Goal: Ask a question: Seek information or help from site administrators or community

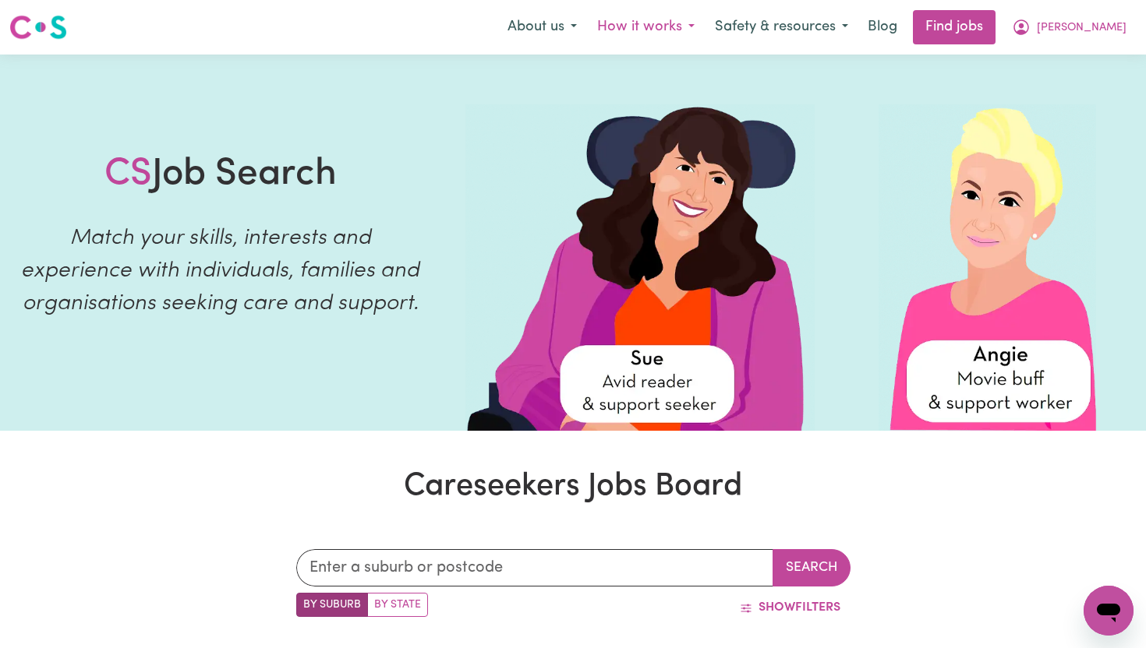
click at [704, 27] on button "How it works" at bounding box center [646, 27] width 118 height 33
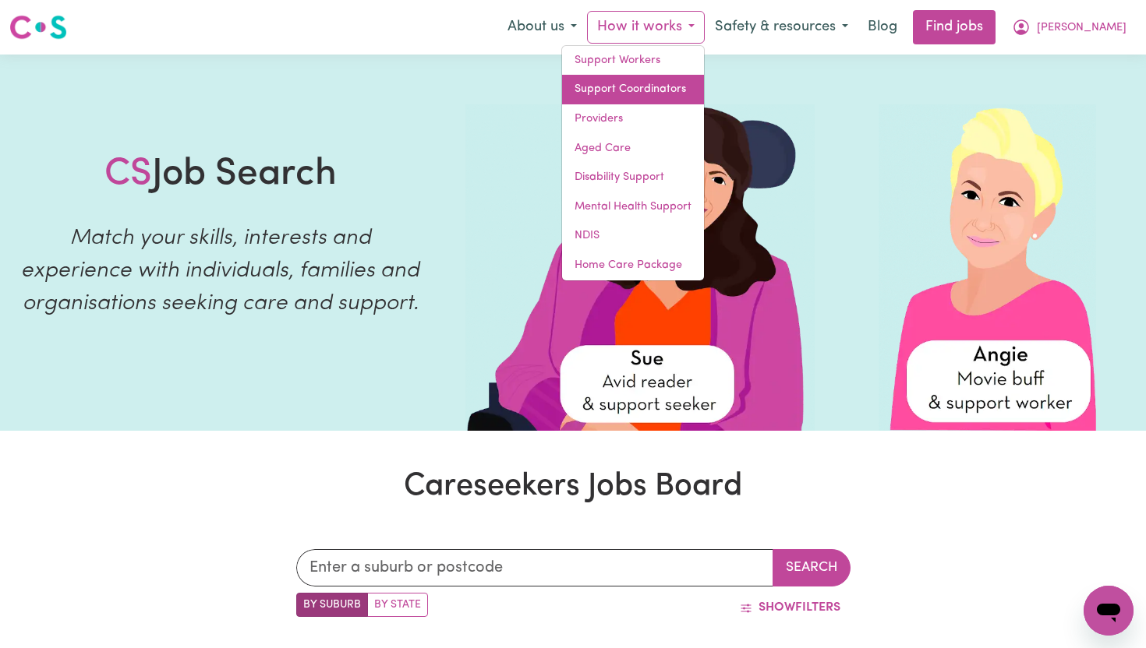
click at [672, 87] on link "Support Coordinators" at bounding box center [633, 90] width 142 height 30
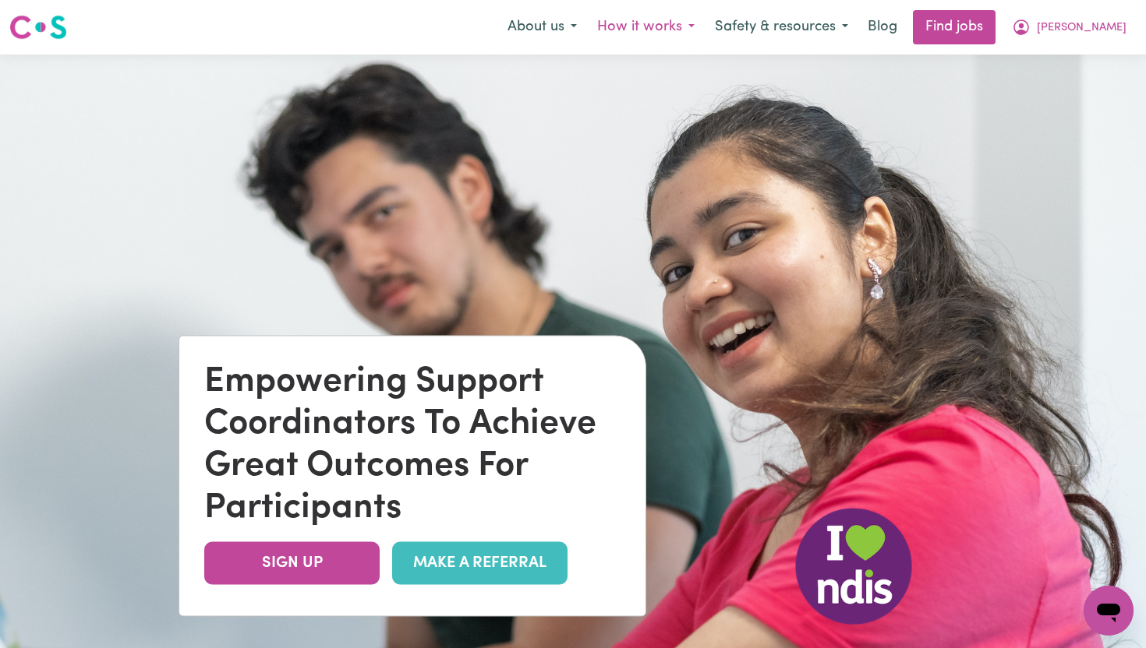
click at [696, 27] on button "How it works" at bounding box center [646, 27] width 118 height 33
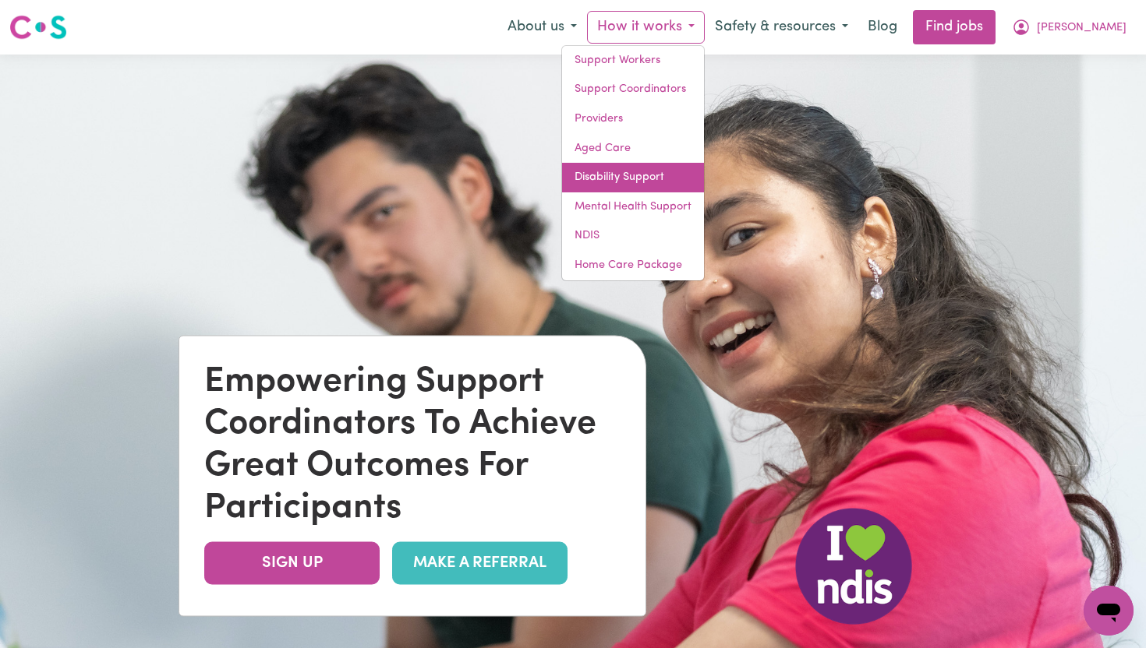
click at [668, 177] on link "Disability Support" at bounding box center [633, 178] width 142 height 30
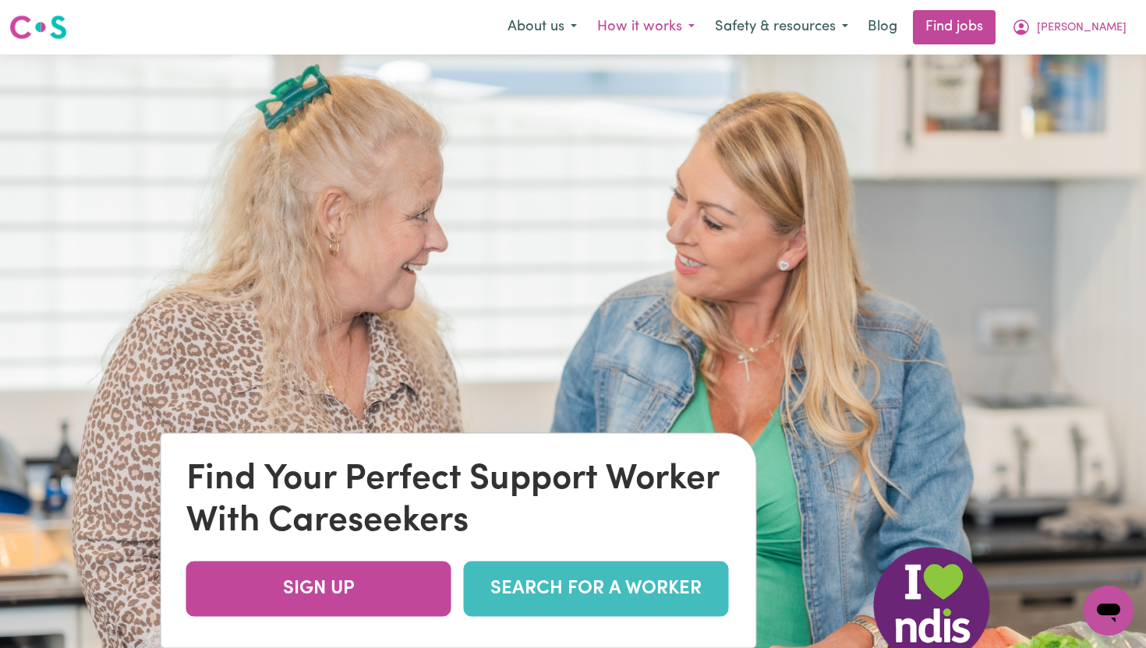
click at [687, 34] on button "How it works" at bounding box center [646, 27] width 118 height 33
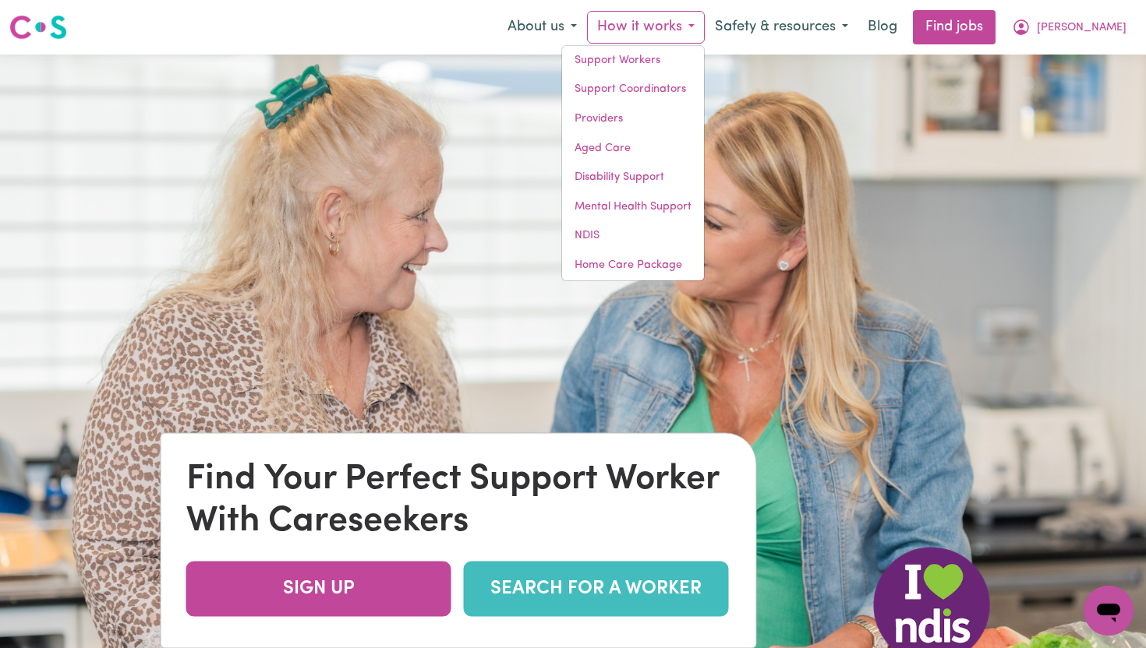
click at [425, 309] on img at bounding box center [573, 379] width 1146 height 648
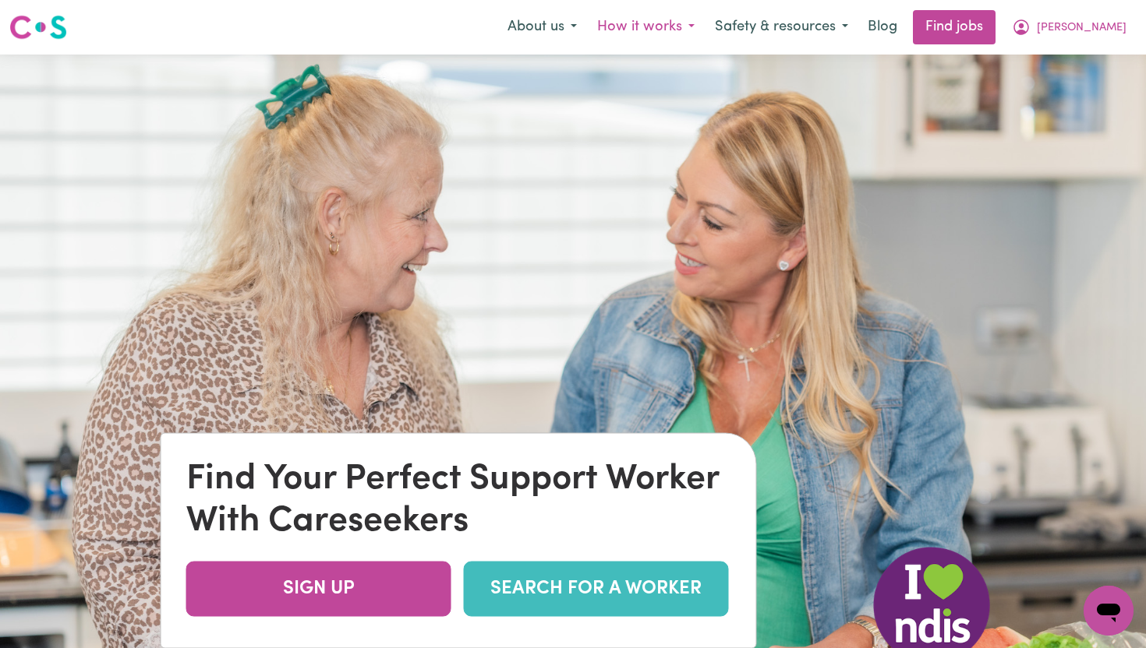
click at [705, 27] on button "How it works" at bounding box center [646, 27] width 118 height 33
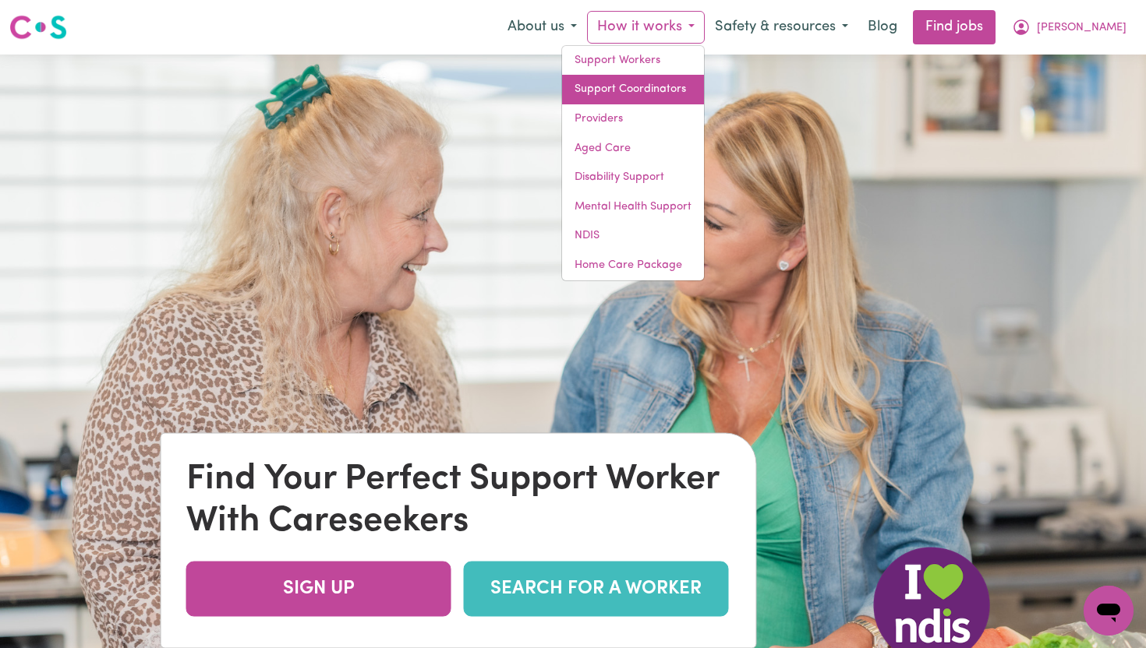
click at [663, 89] on link "Support Coordinators" at bounding box center [633, 90] width 142 height 30
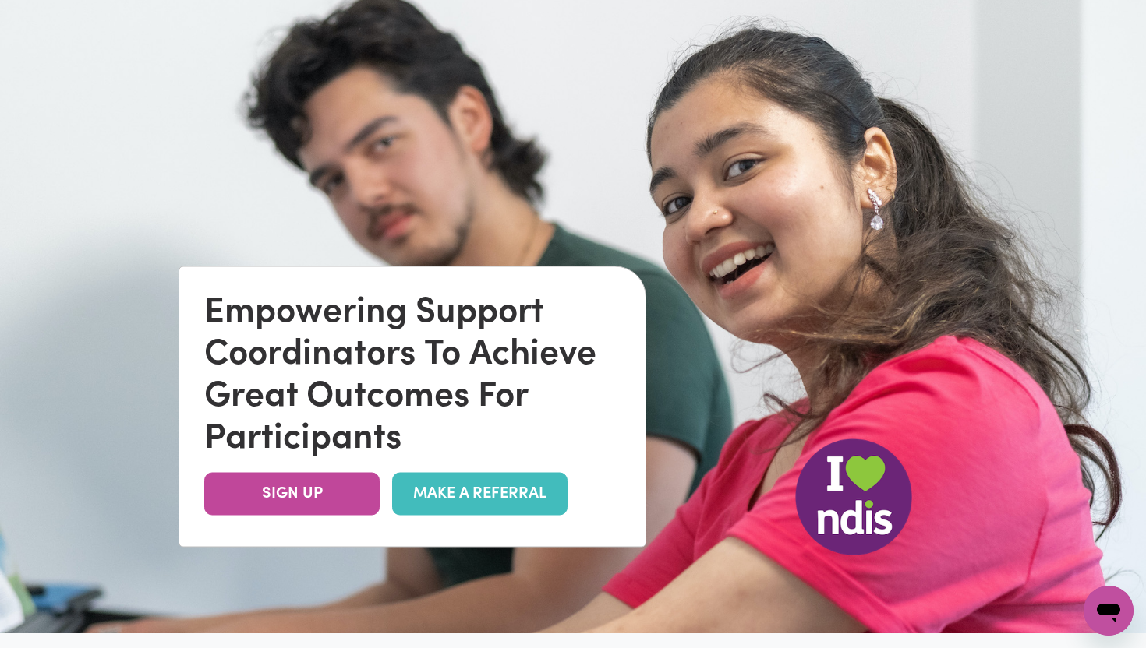
scroll to position [93, 0]
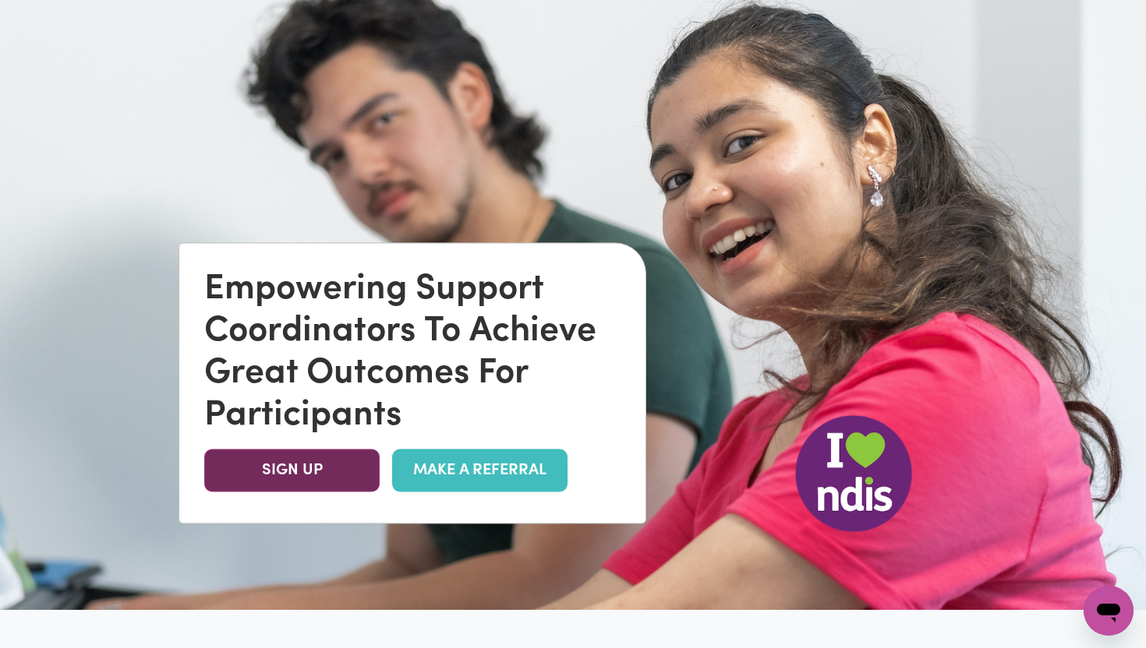
click at [306, 478] on link "SIGN UP" at bounding box center [291, 470] width 175 height 43
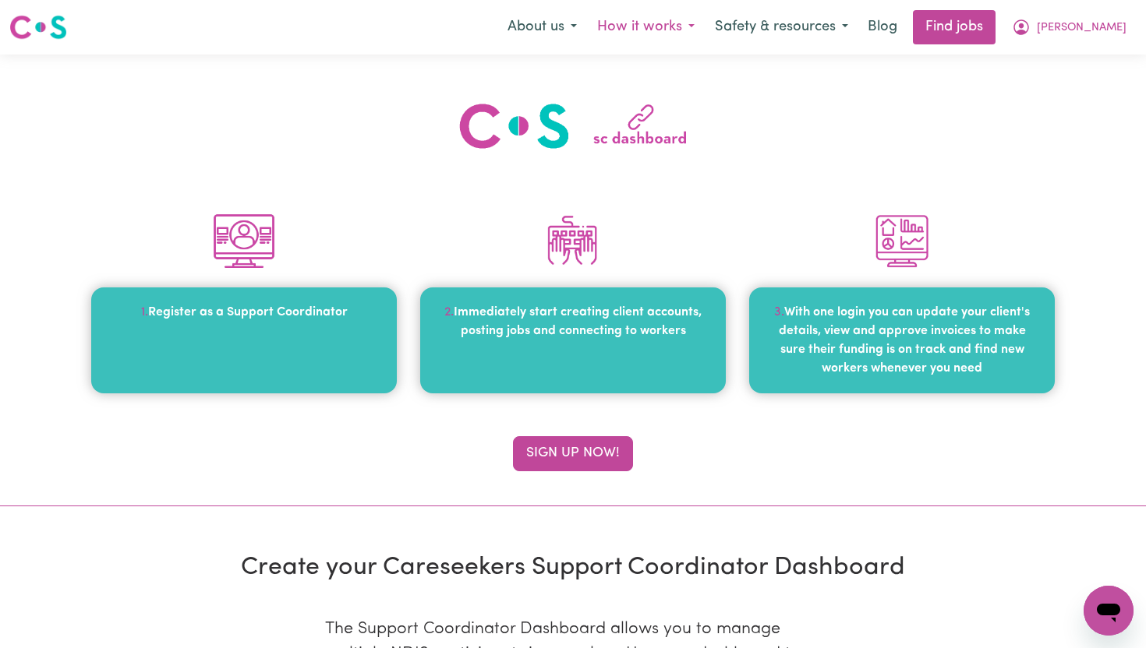
click at [684, 37] on button "How it works" at bounding box center [646, 27] width 118 height 33
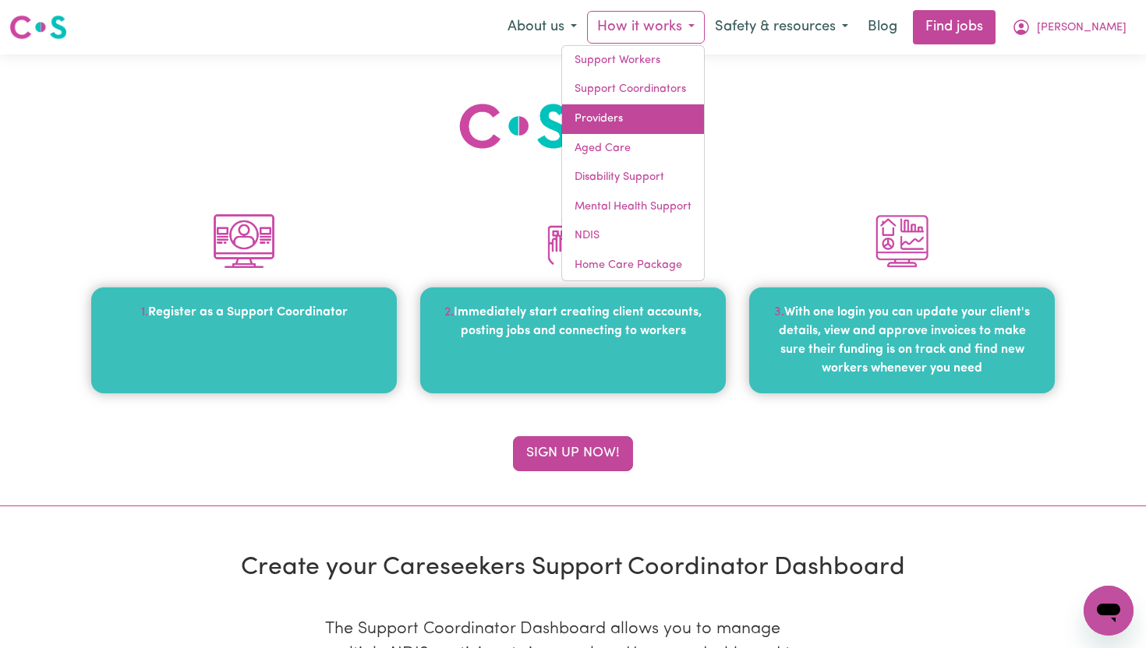
click at [629, 124] on link "Providers" at bounding box center [633, 119] width 142 height 30
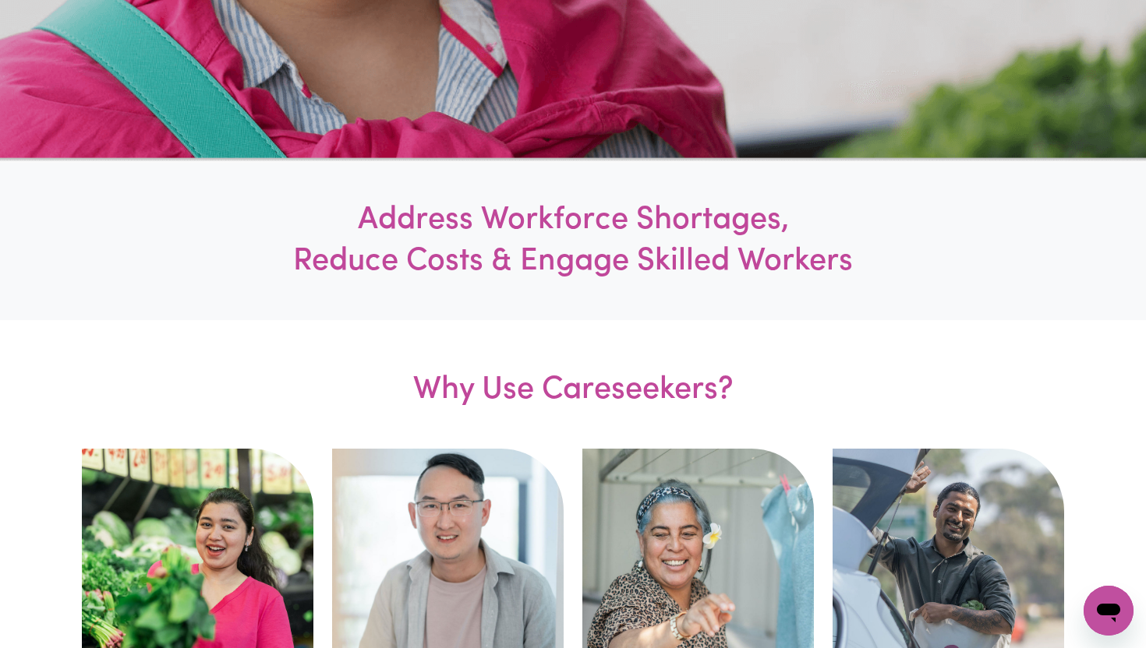
scroll to position [542, 0]
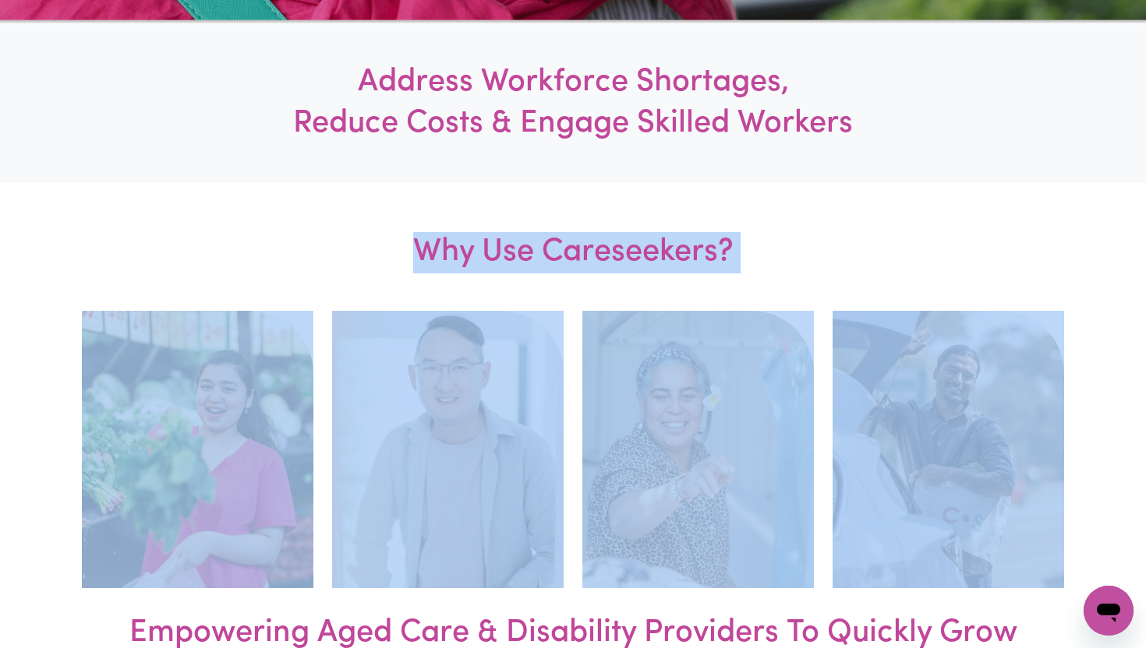
drag, startPoint x: 826, startPoint y: 359, endPoint x: 854, endPoint y: 218, distance: 143.8
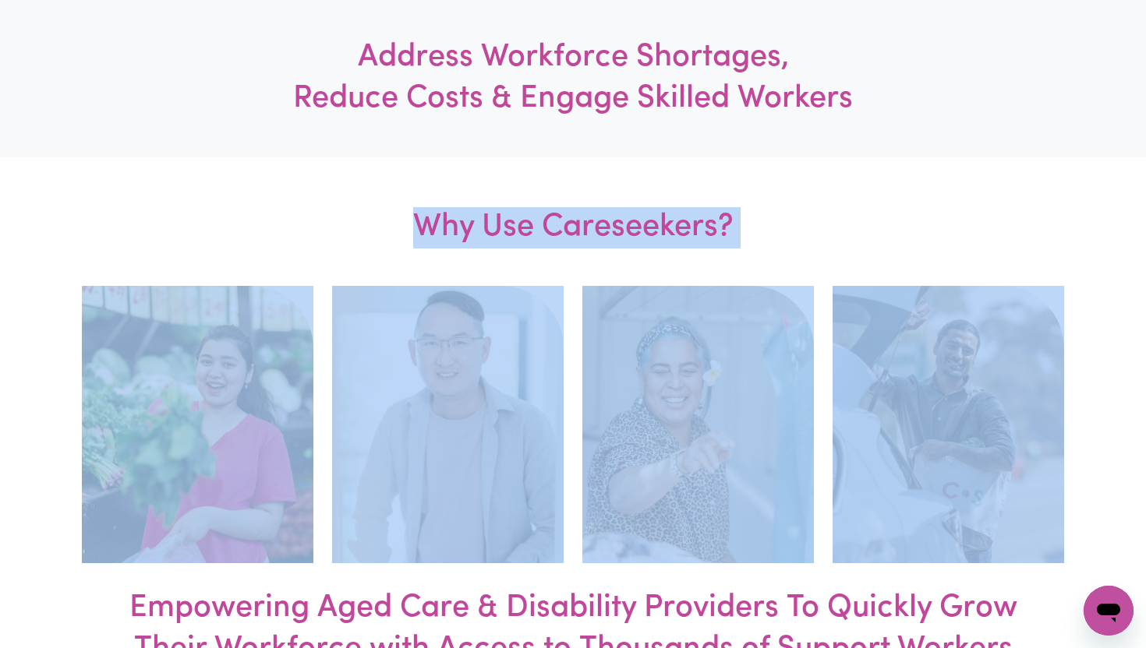
click at [829, 182] on h3 "Why Use Careseekers?" at bounding box center [573, 221] width 669 height 129
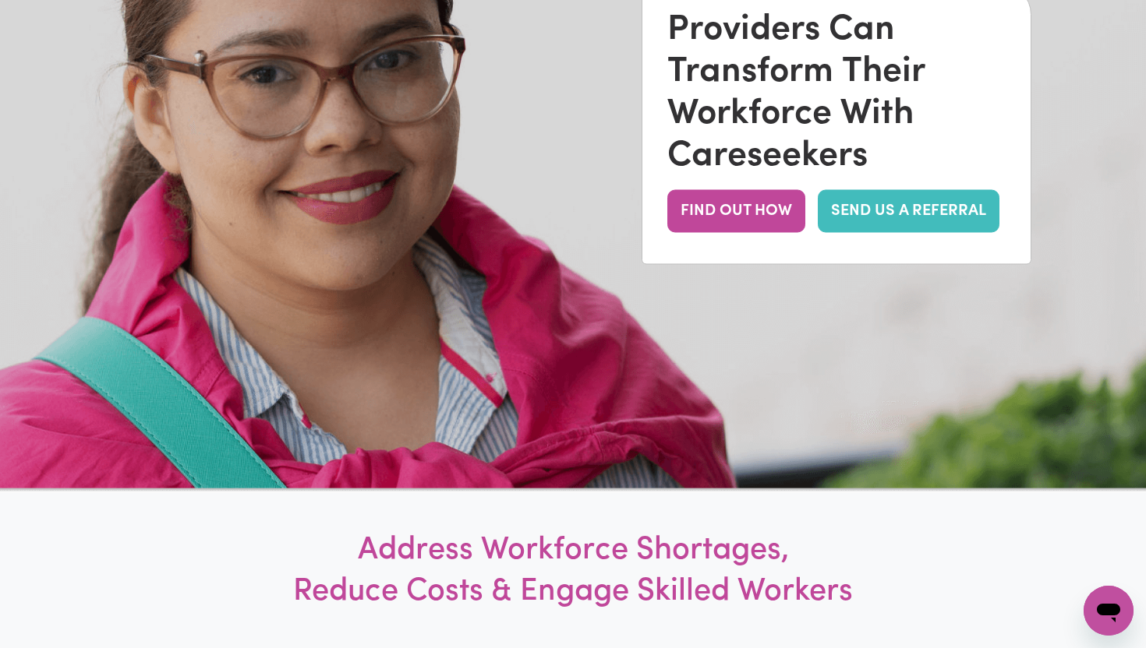
scroll to position [0, 0]
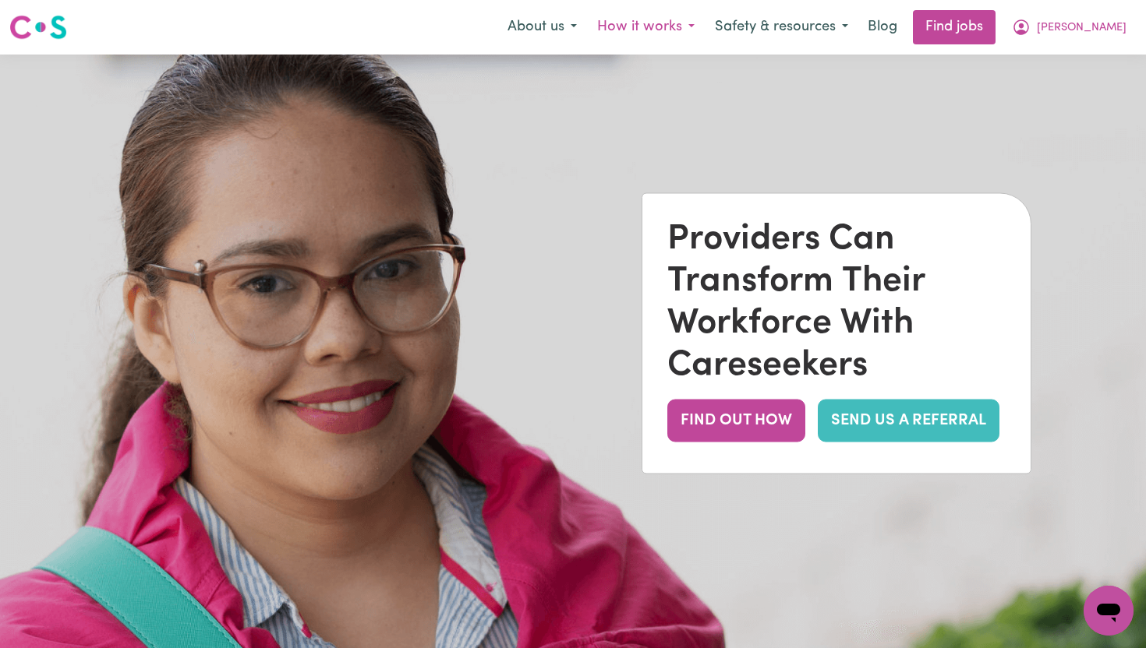
click at [700, 32] on button "How it works" at bounding box center [646, 27] width 118 height 33
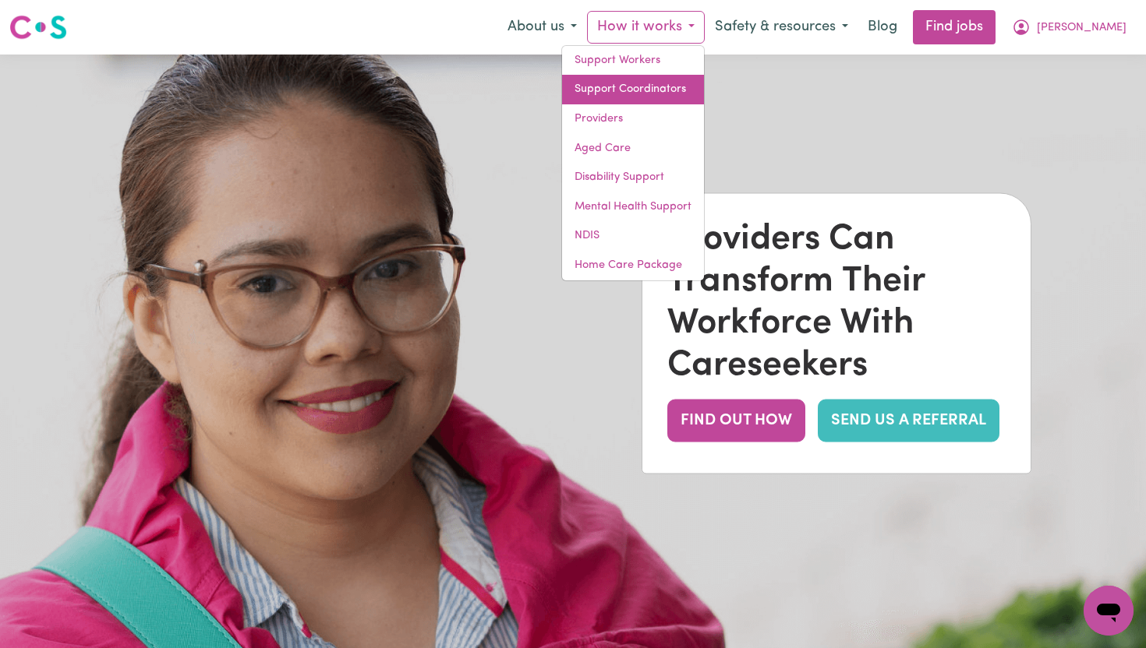
click at [678, 81] on link "Support Coordinators" at bounding box center [633, 90] width 142 height 30
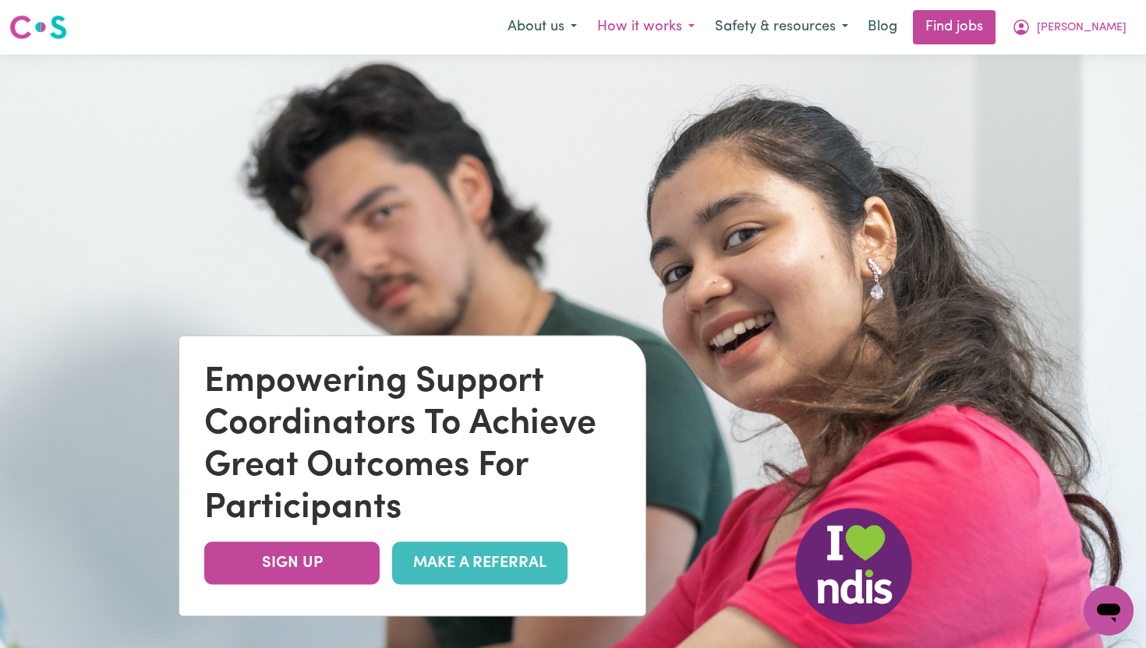
click at [688, 26] on button "How it works" at bounding box center [646, 27] width 118 height 33
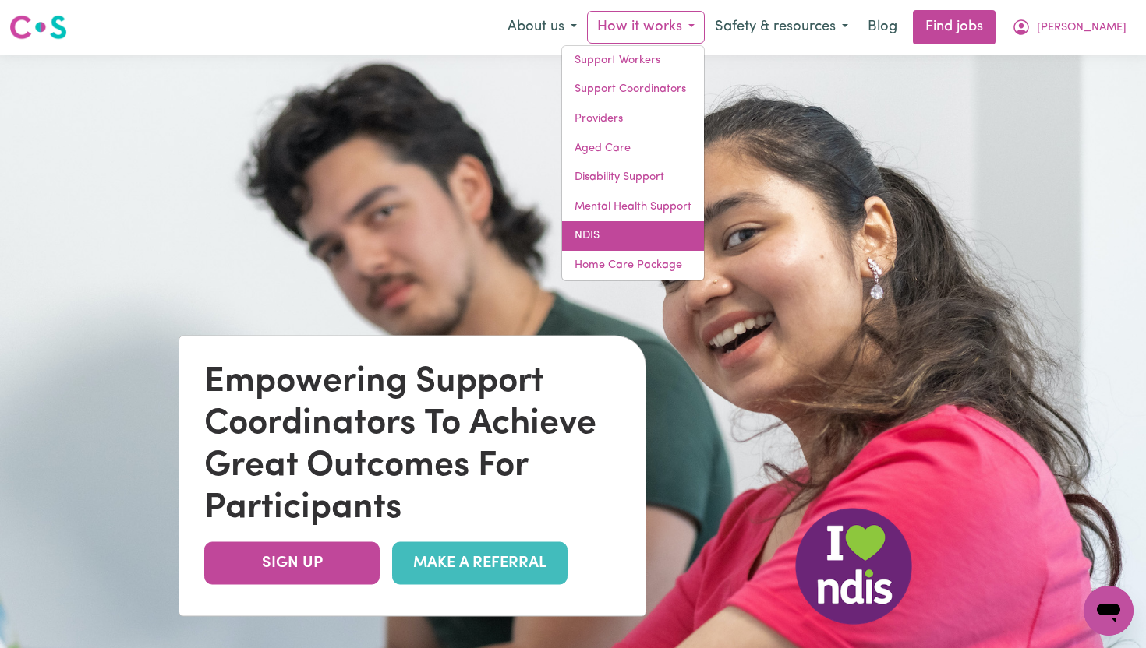
click at [666, 246] on link "NDIS" at bounding box center [633, 236] width 142 height 30
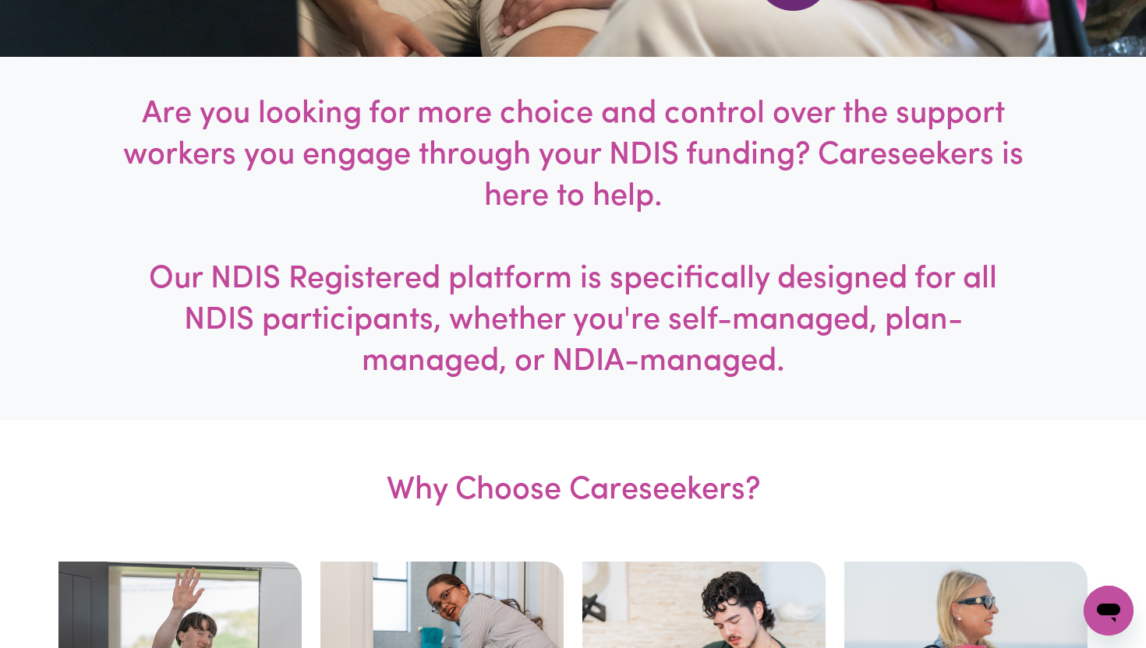
scroll to position [645, 0]
drag, startPoint x: 597, startPoint y: 200, endPoint x: 602, endPoint y: 214, distance: 15.5
click at [602, 214] on h1 "Are you looking for more choice and control over the support workers you engage…" at bounding box center [573, 239] width 917 height 289
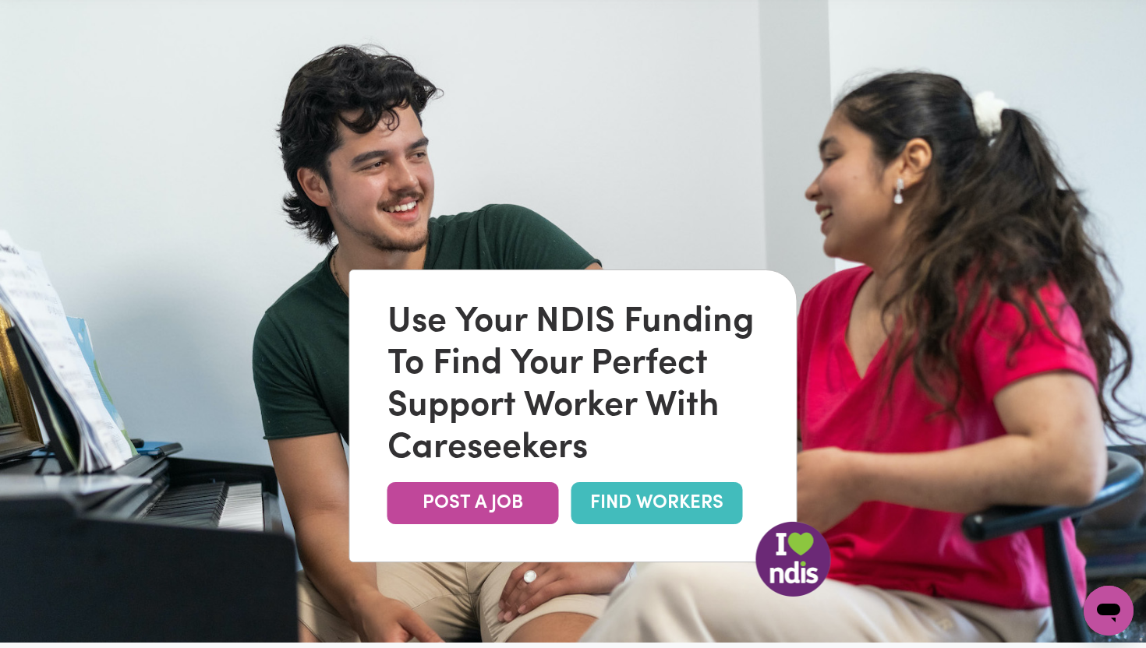
scroll to position [0, 0]
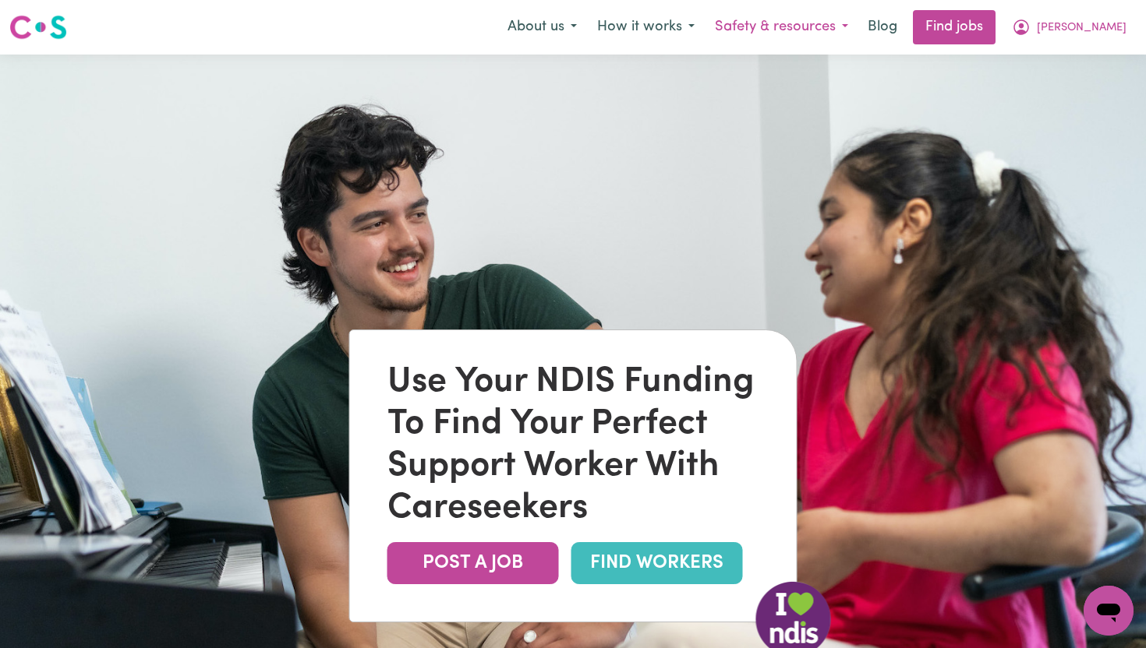
click at [839, 31] on button "Safety & resources" at bounding box center [782, 27] width 154 height 33
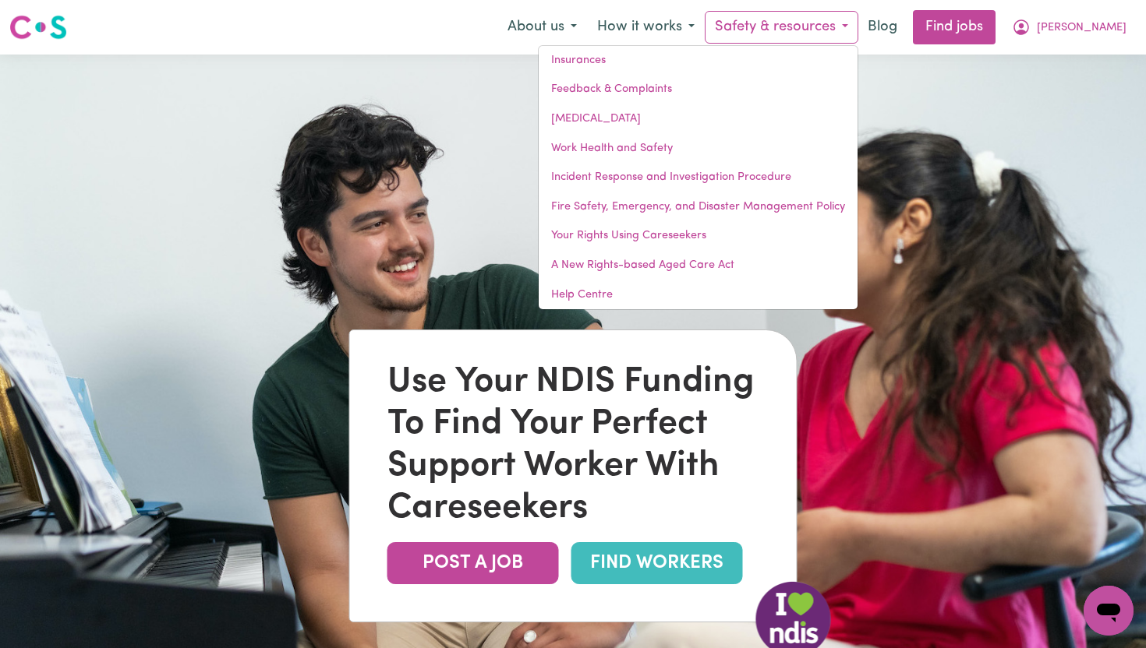
click at [694, 44] on div "Menu About us How it works Safety & resources Insurances Feedback & Complaints …" at bounding box center [573, 27] width 1146 height 36
click at [692, 16] on button "How it works" at bounding box center [646, 27] width 118 height 33
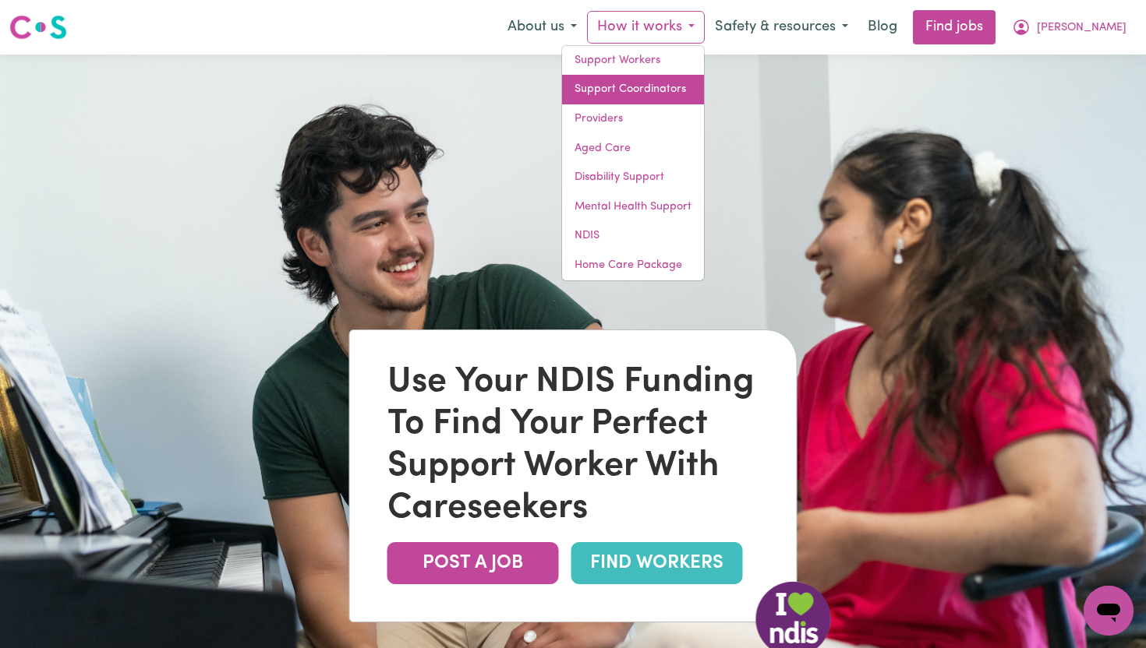
click at [665, 84] on link "Support Coordinators" at bounding box center [633, 90] width 142 height 30
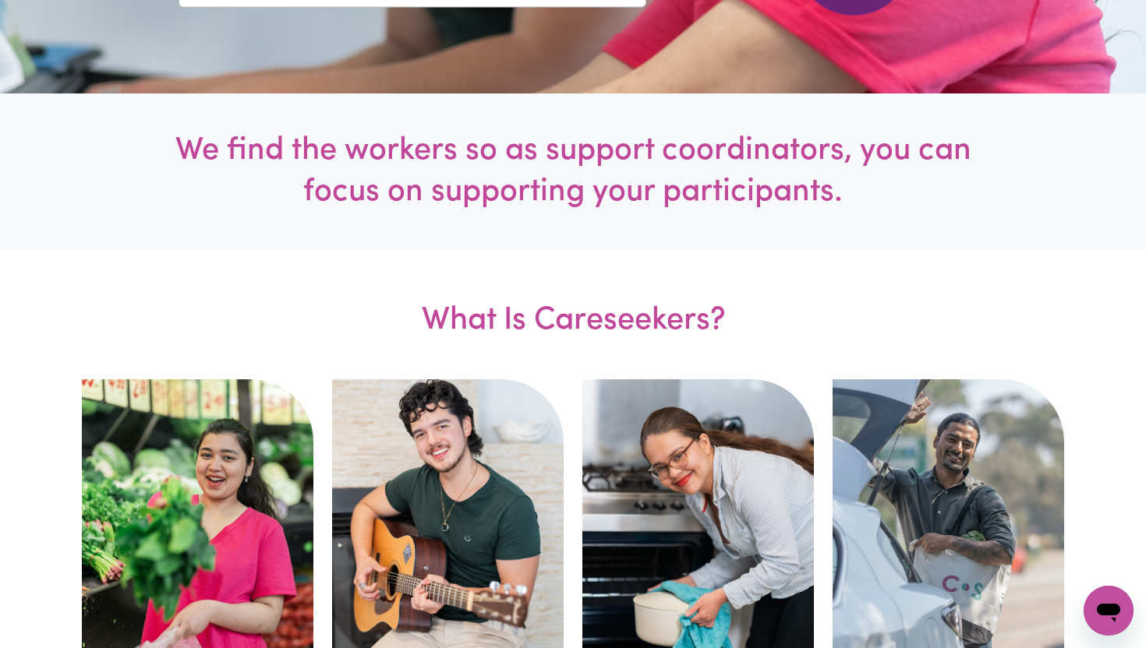
scroll to position [609, 0]
click at [1105, 593] on div "Open messaging window" at bounding box center [1108, 611] width 47 height 47
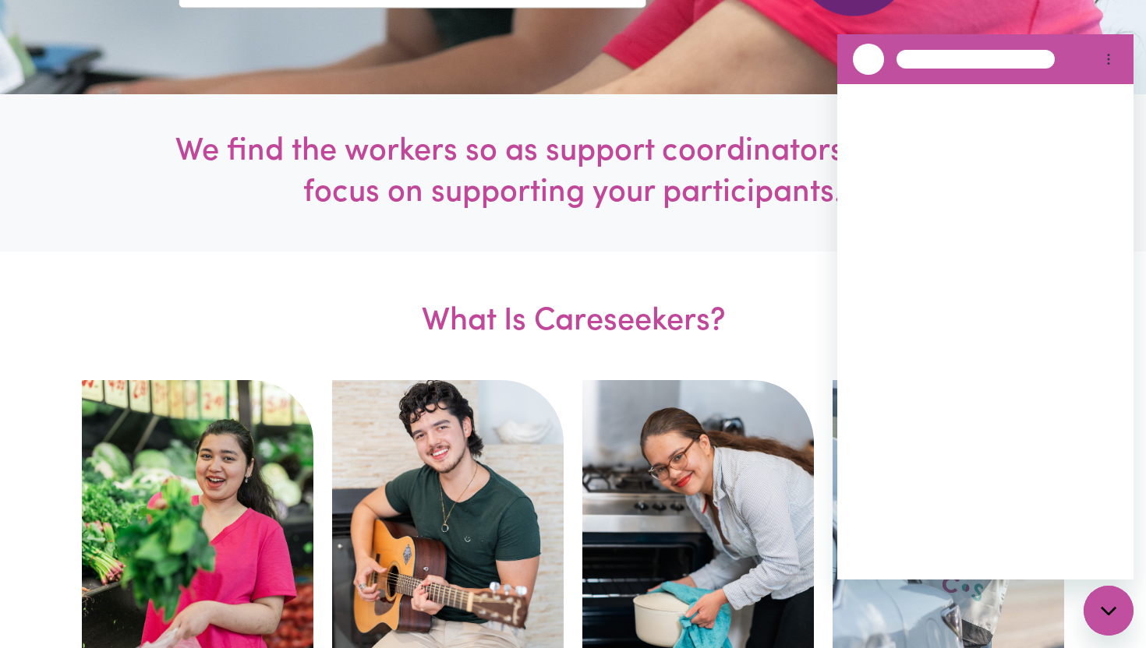
scroll to position [0, 0]
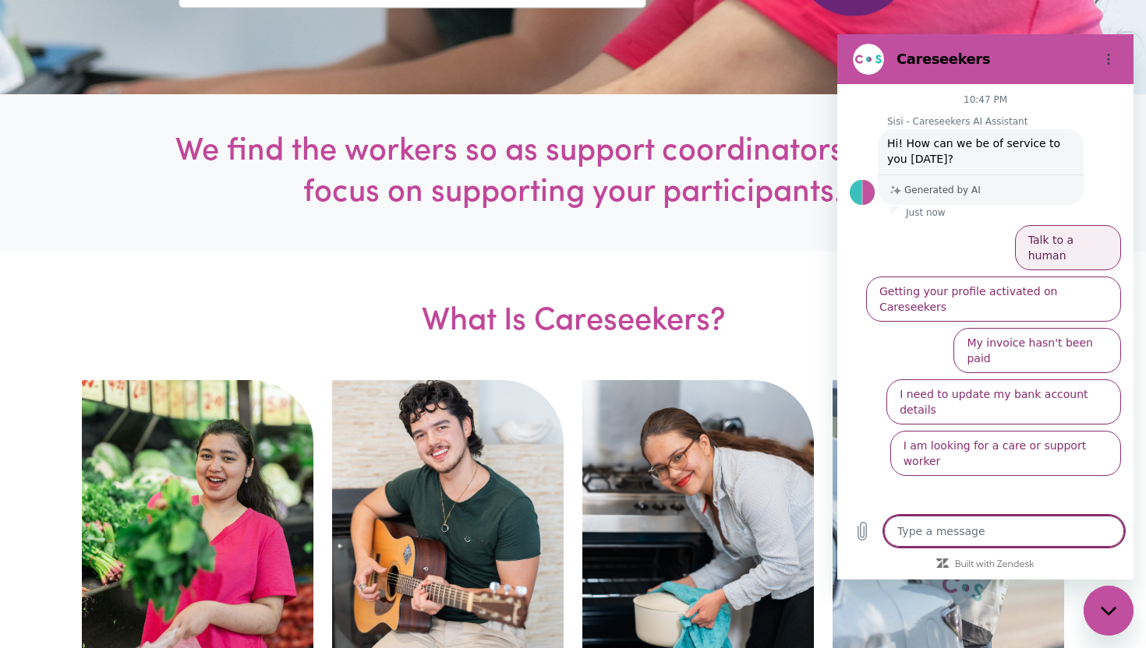
click at [1058, 243] on button "Talk to a human" at bounding box center [1068, 247] width 106 height 45
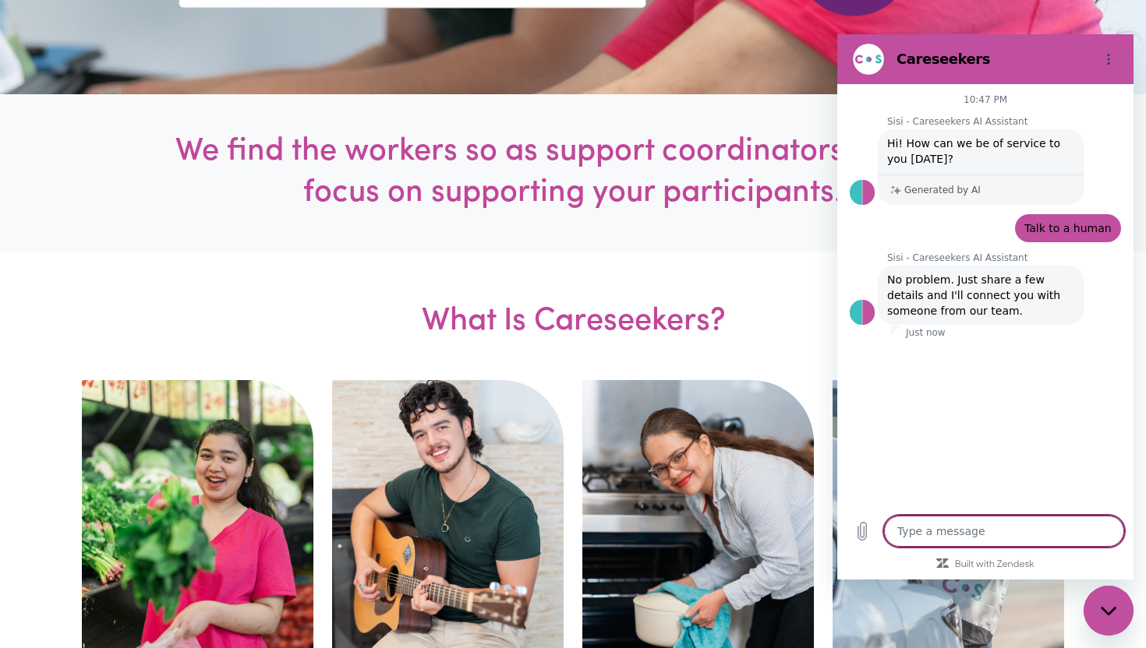
type textarea "x"
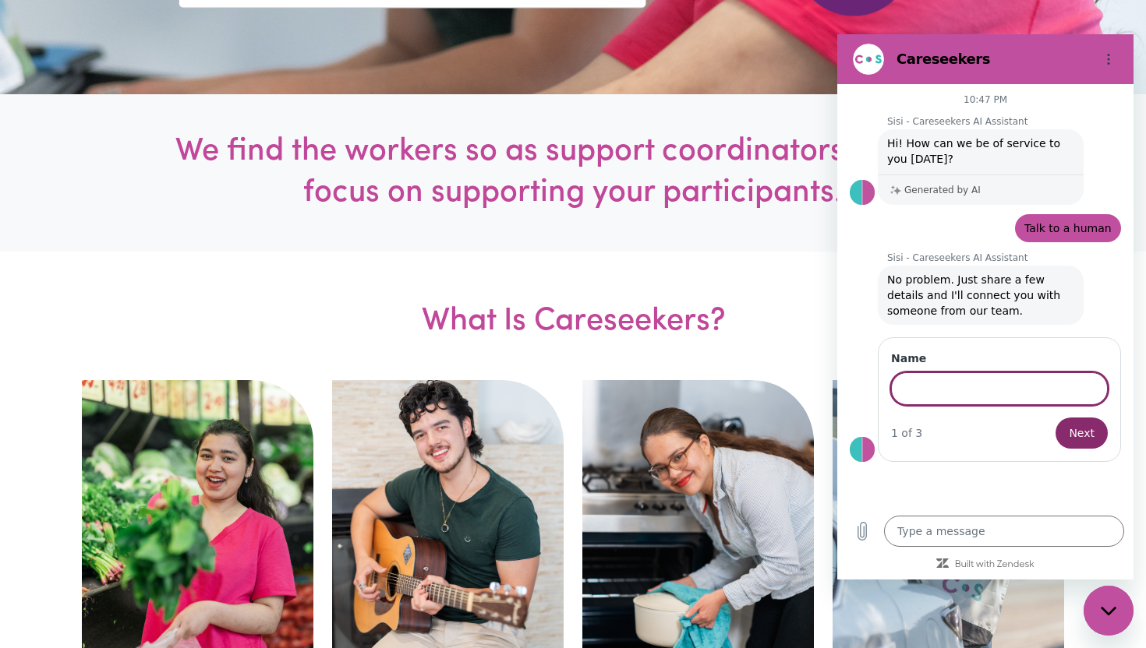
click at [977, 387] on input "Name" at bounding box center [999, 389] width 217 height 33
type input "Nevin"
click at [1055, 418] on button "Next" at bounding box center [1081, 433] width 52 height 31
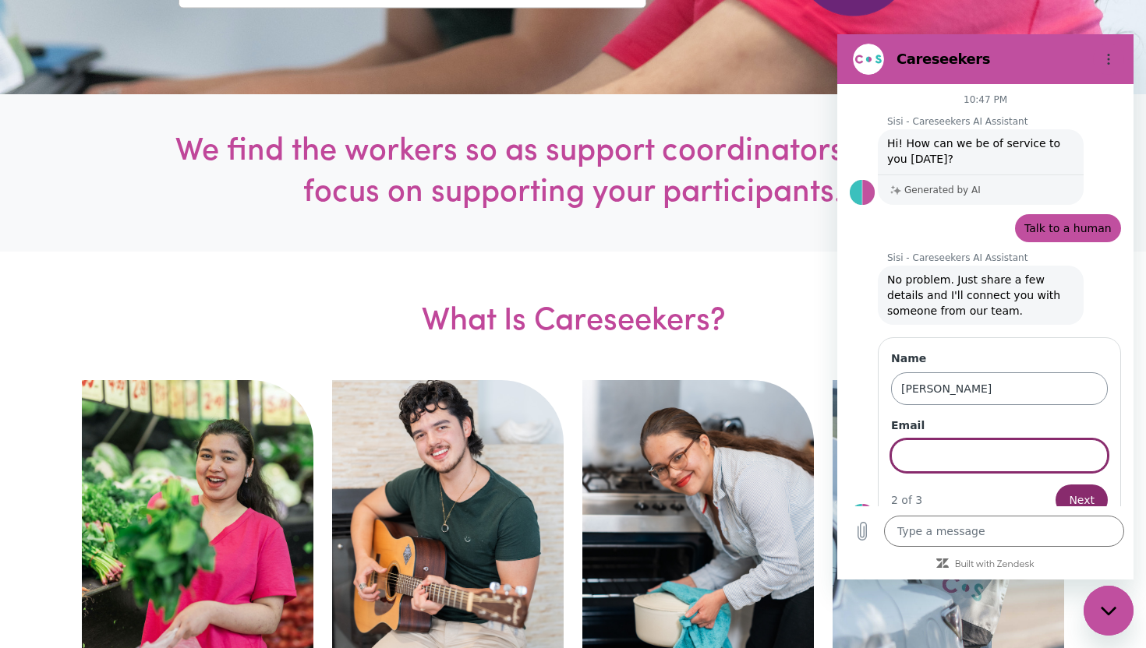
scroll to position [23, 0]
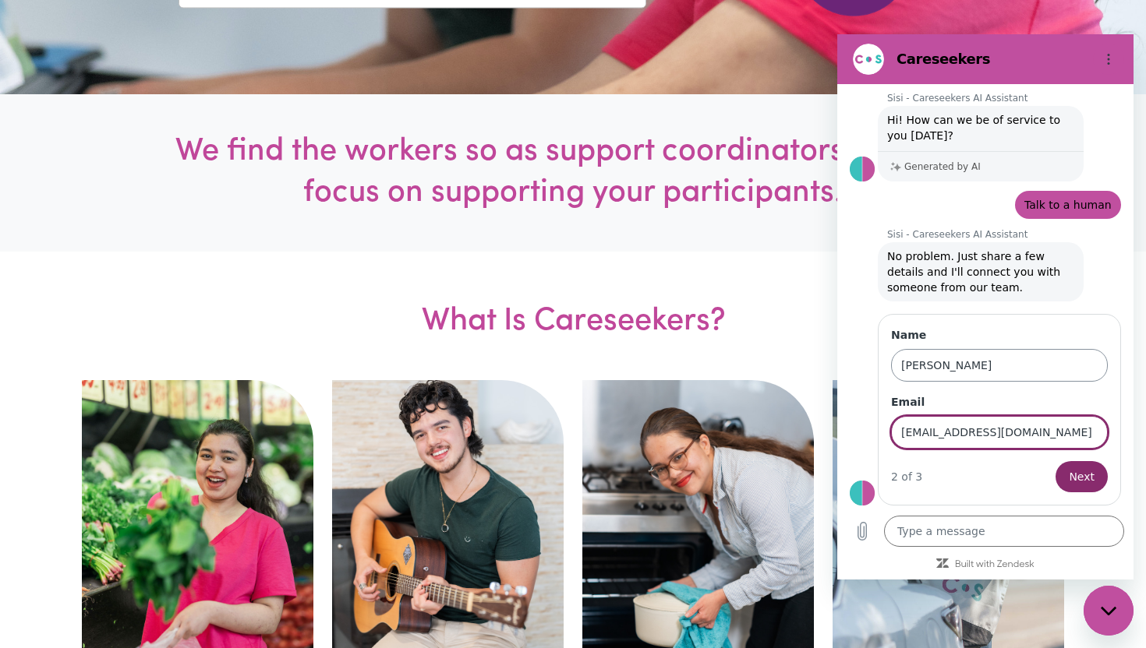
type input "sernandeaj4@gmail.com"
click at [1055, 461] on button "Next" at bounding box center [1081, 476] width 52 height 31
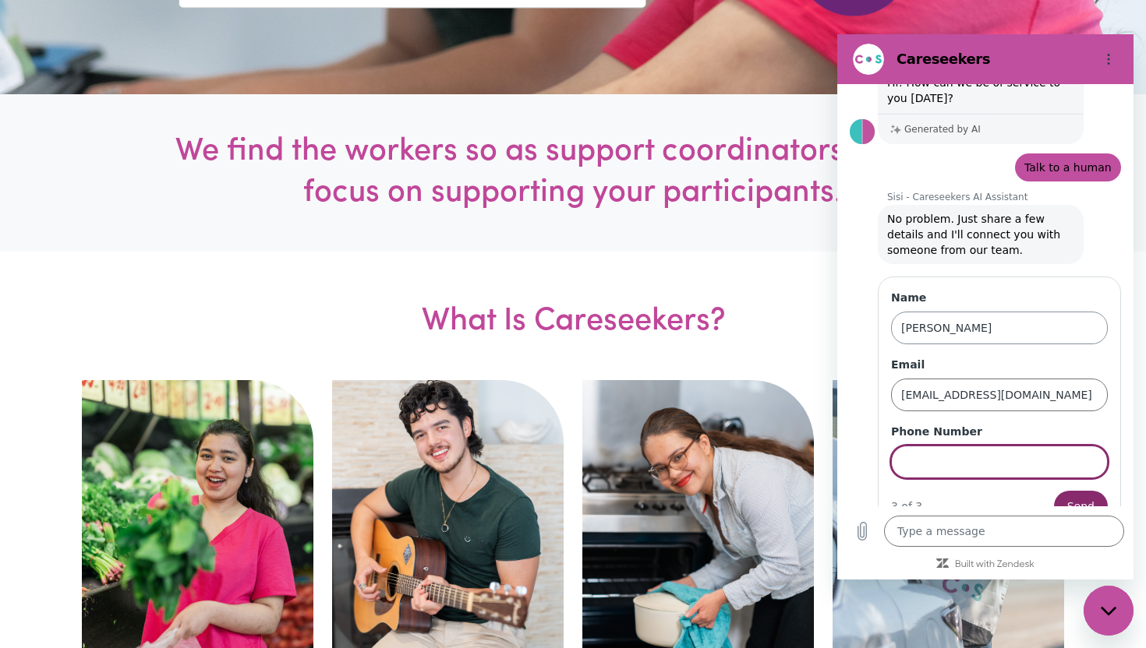
scroll to position [90, 0]
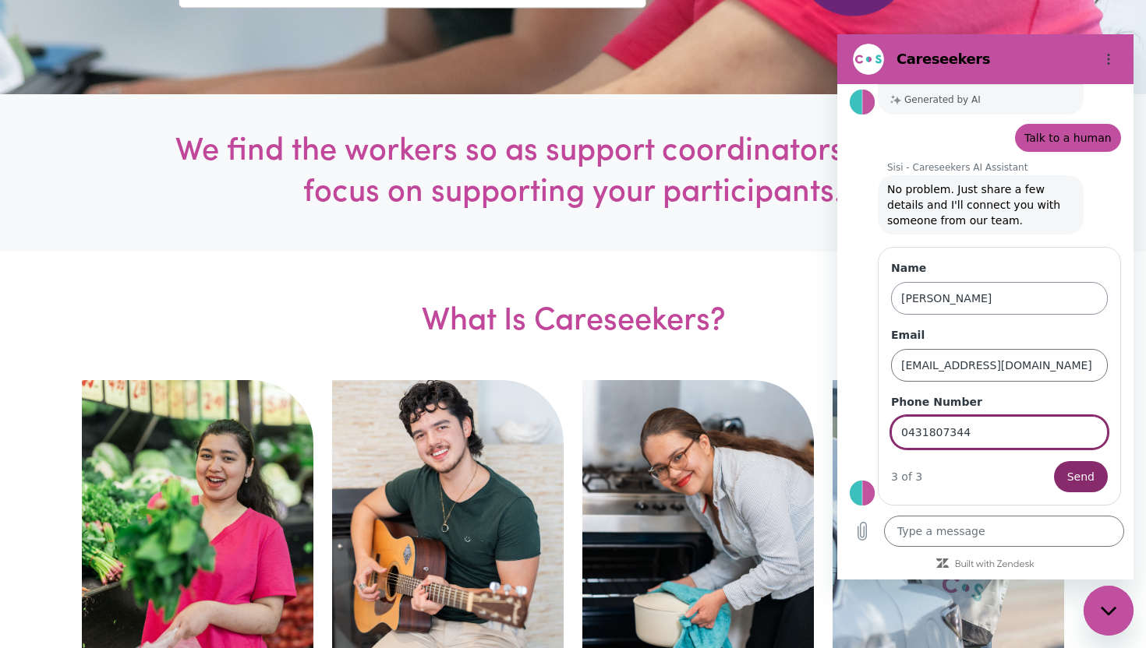
type input "0431807344"
click at [1054, 461] on button "Send" at bounding box center [1081, 476] width 54 height 31
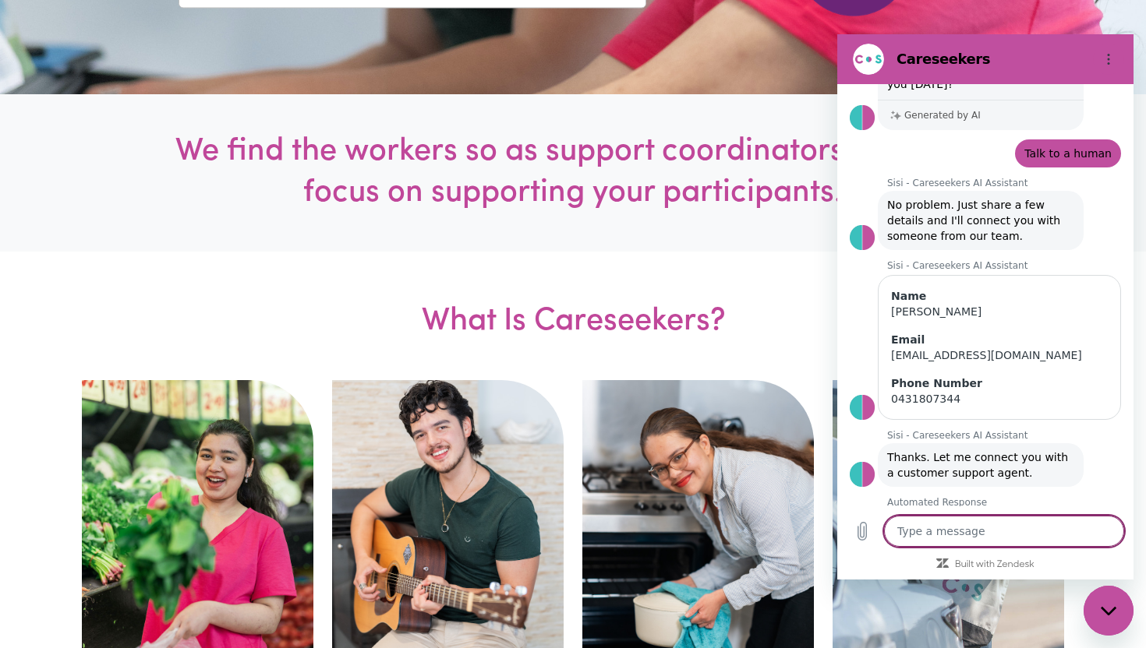
scroll to position [0, 0]
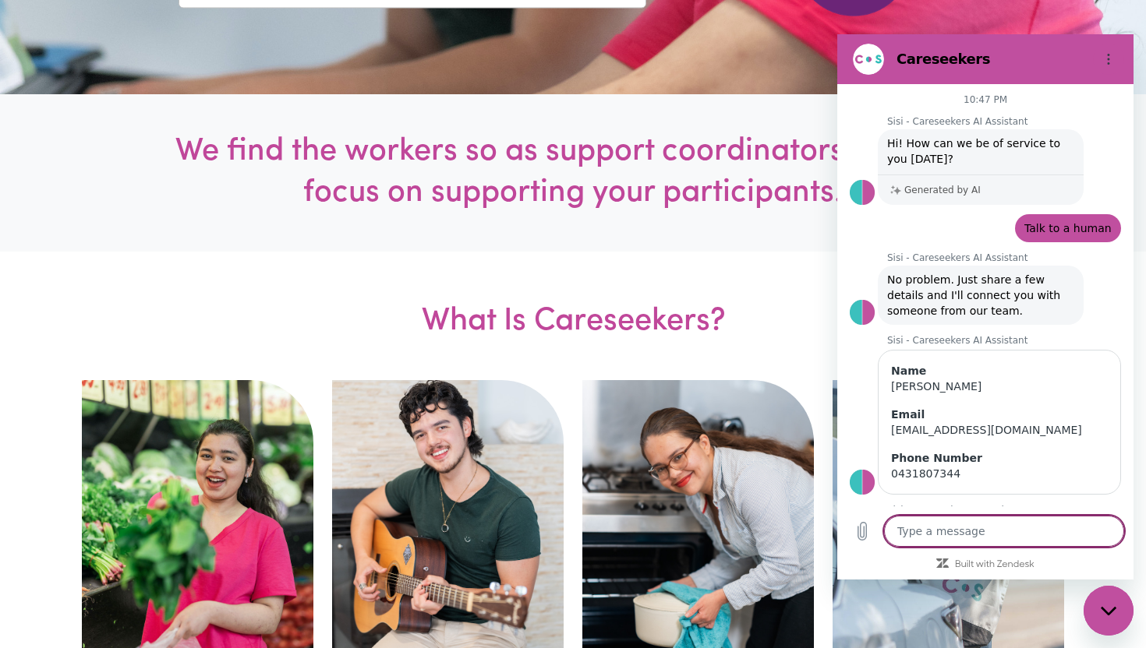
click at [1101, 606] on icon "Close messaging window" at bounding box center [1109, 611] width 16 height 10
type textarea "x"
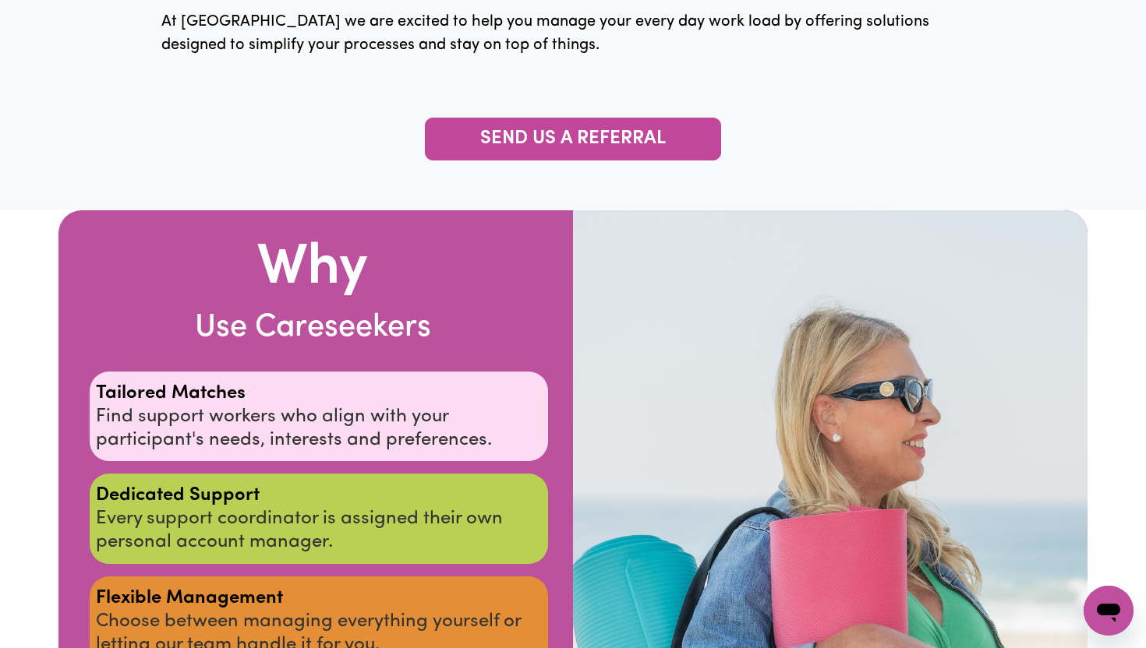
scroll to position [1648, 0]
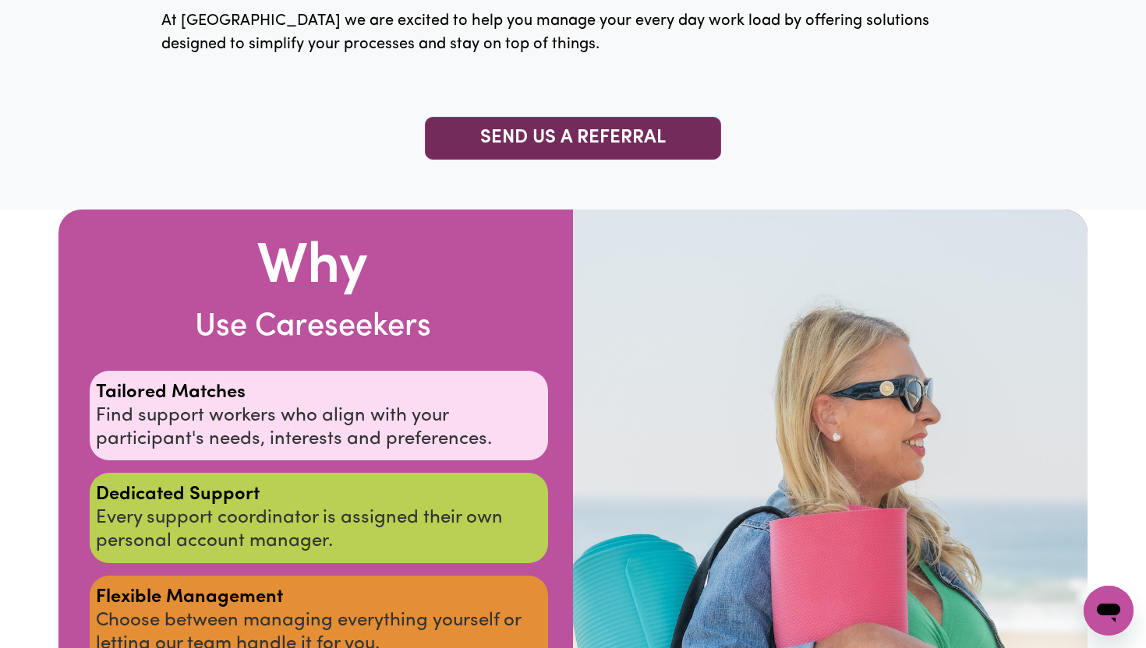
click at [691, 140] on link "SEND US A REFERRAL" at bounding box center [573, 138] width 296 height 43
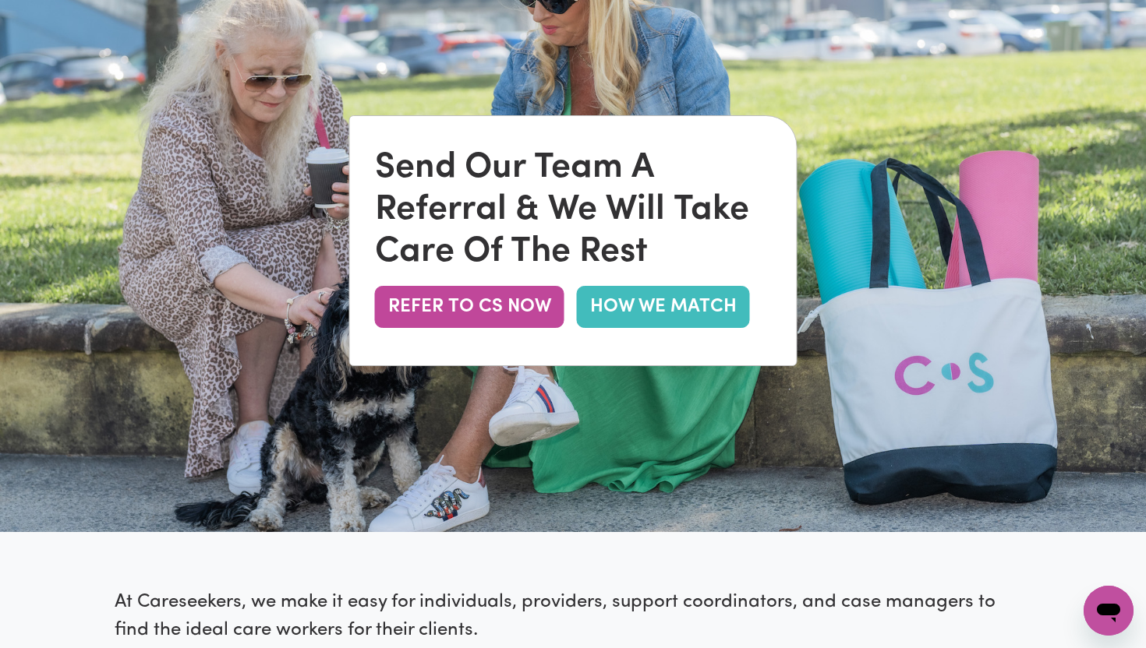
scroll to position [178, 0]
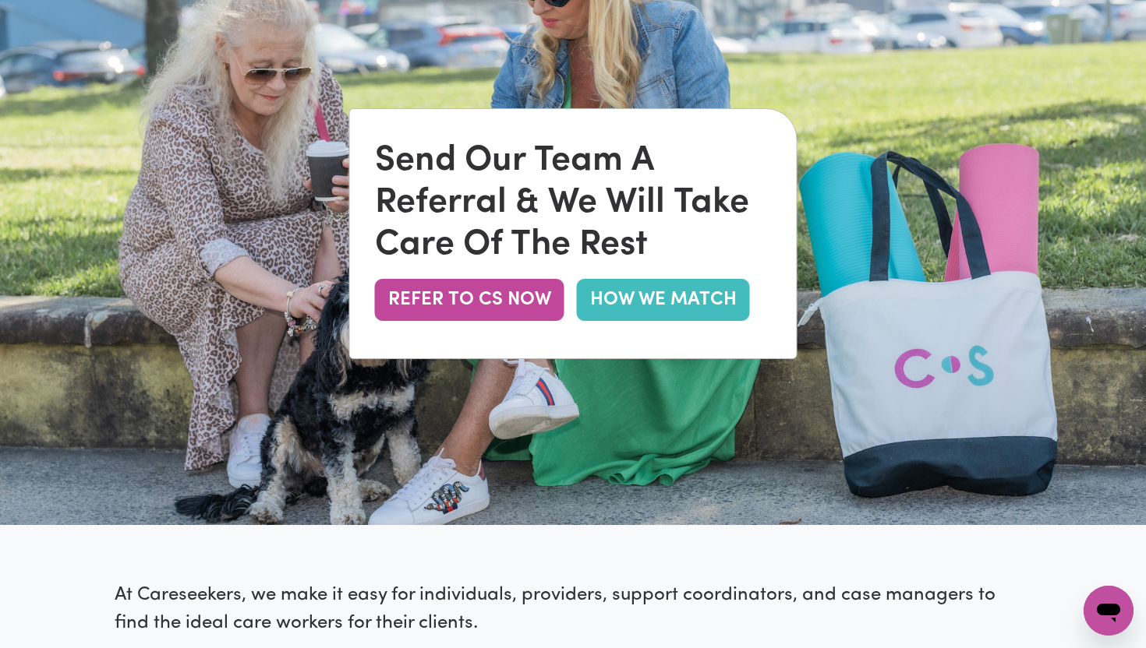
click at [624, 306] on link "HOW WE MATCH" at bounding box center [663, 300] width 173 height 42
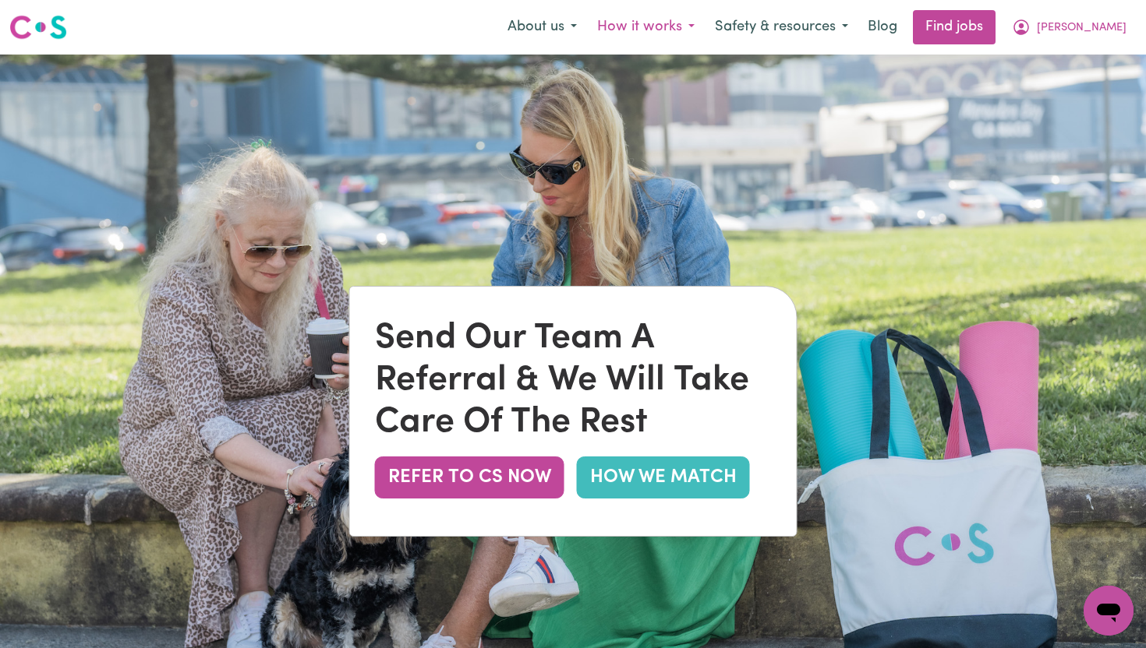
click at [688, 34] on button "How it works" at bounding box center [646, 27] width 118 height 33
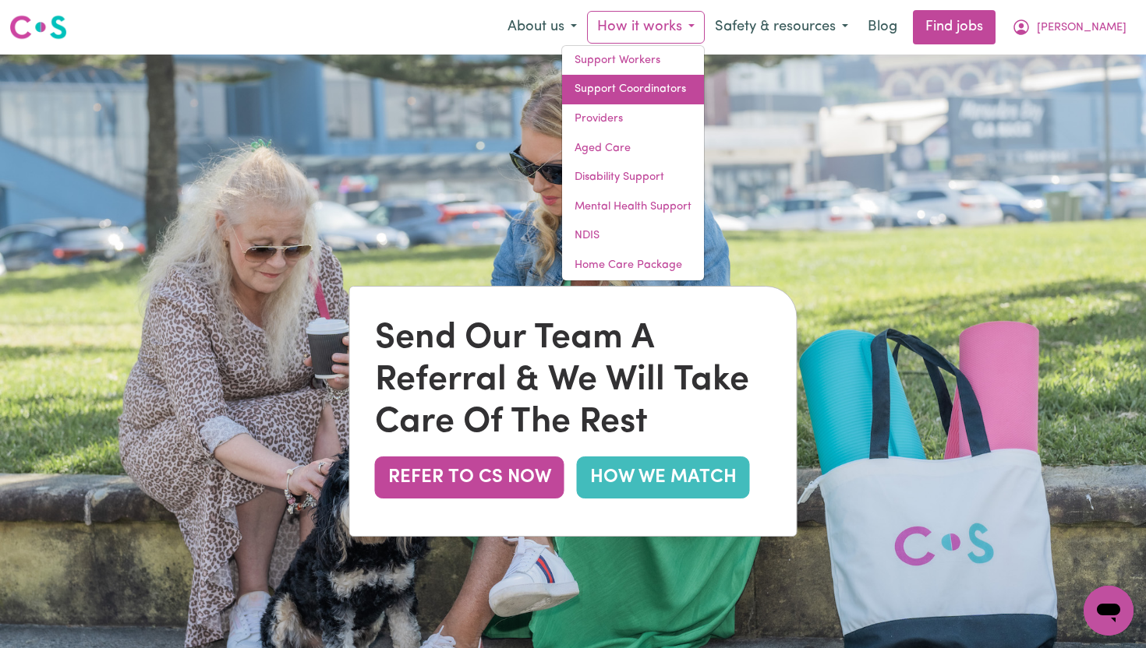
click at [693, 91] on link "Support Coordinators" at bounding box center [633, 90] width 142 height 30
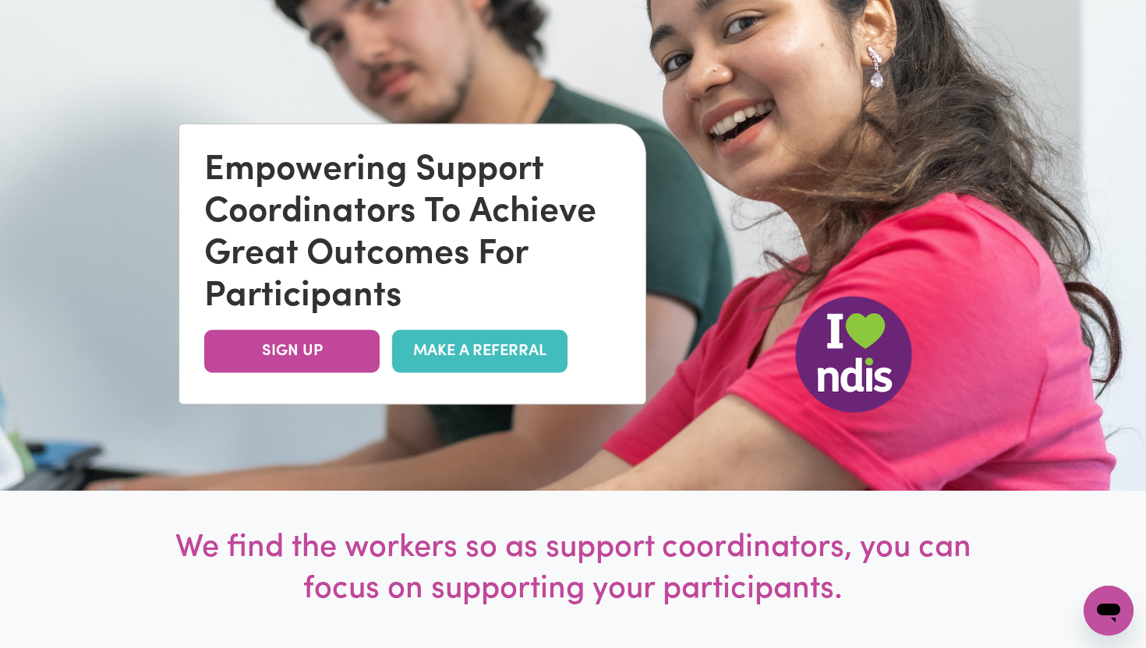
scroll to position [214, 0]
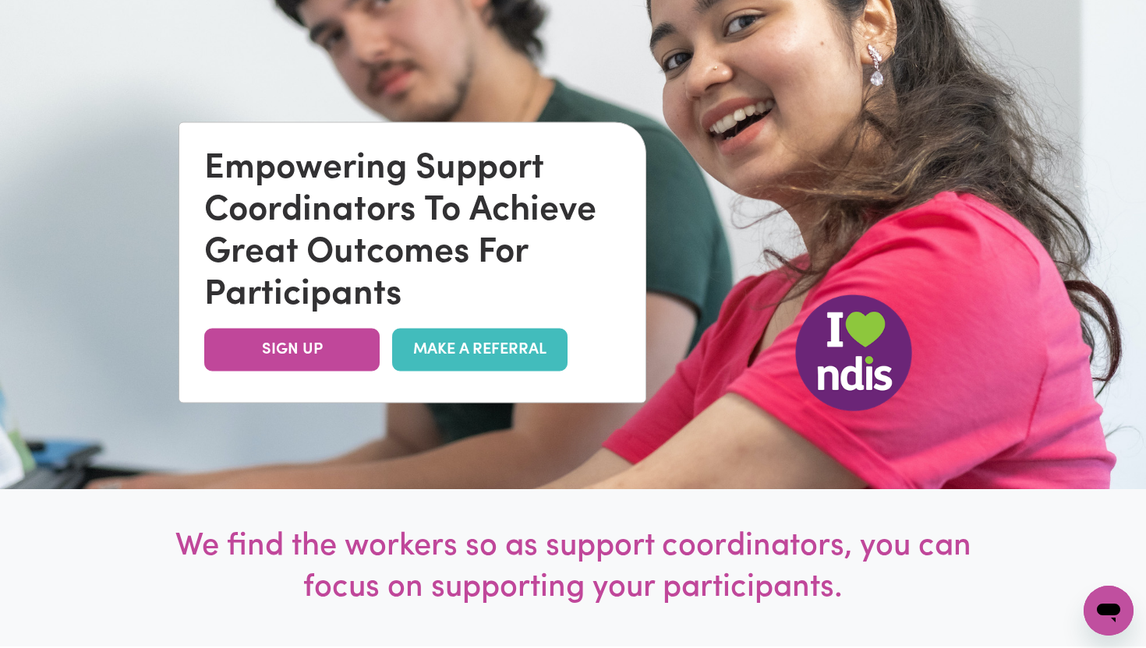
click at [493, 359] on link "MAKE A REFERRAL" at bounding box center [479, 349] width 175 height 43
click at [326, 346] on link "SIGN UP" at bounding box center [291, 349] width 175 height 43
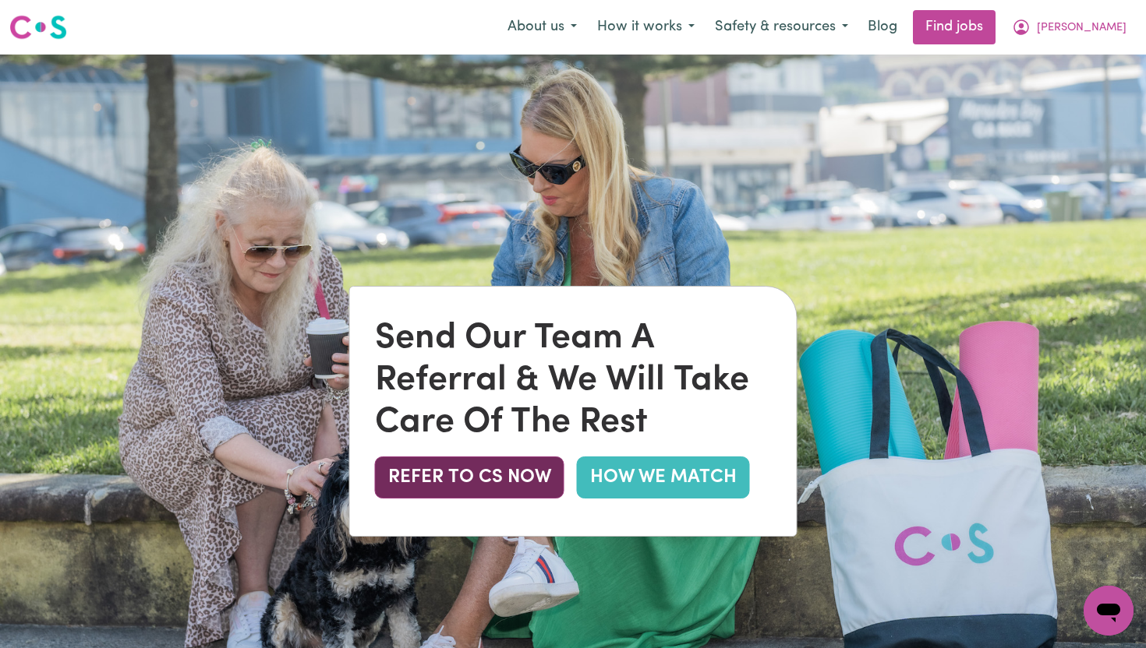
click at [472, 482] on button "REFER TO CS NOW" at bounding box center [469, 478] width 189 height 42
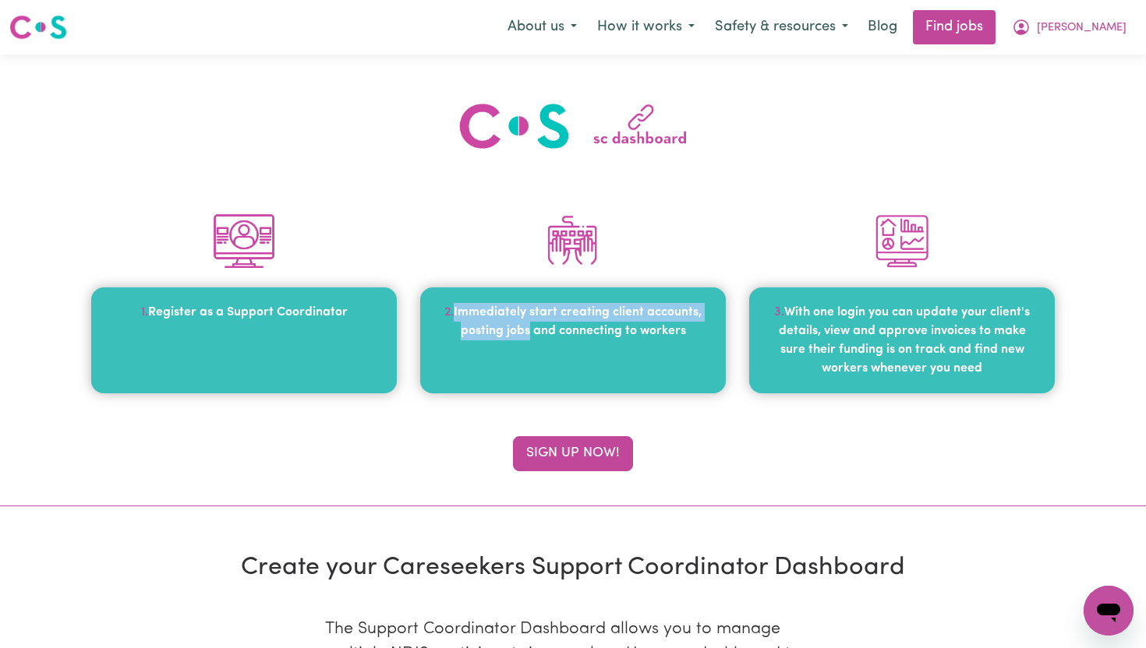
drag, startPoint x: 458, startPoint y: 309, endPoint x: 530, endPoint y: 331, distance: 75.7
click at [530, 331] on span "Immediately start creating client accounts, posting jobs and connecting to work…" at bounding box center [578, 321] width 248 height 31
click at [503, 339] on div "2. Immediately start creating client accounts, posting jobs and connecting to w…" at bounding box center [573, 341] width 306 height 106
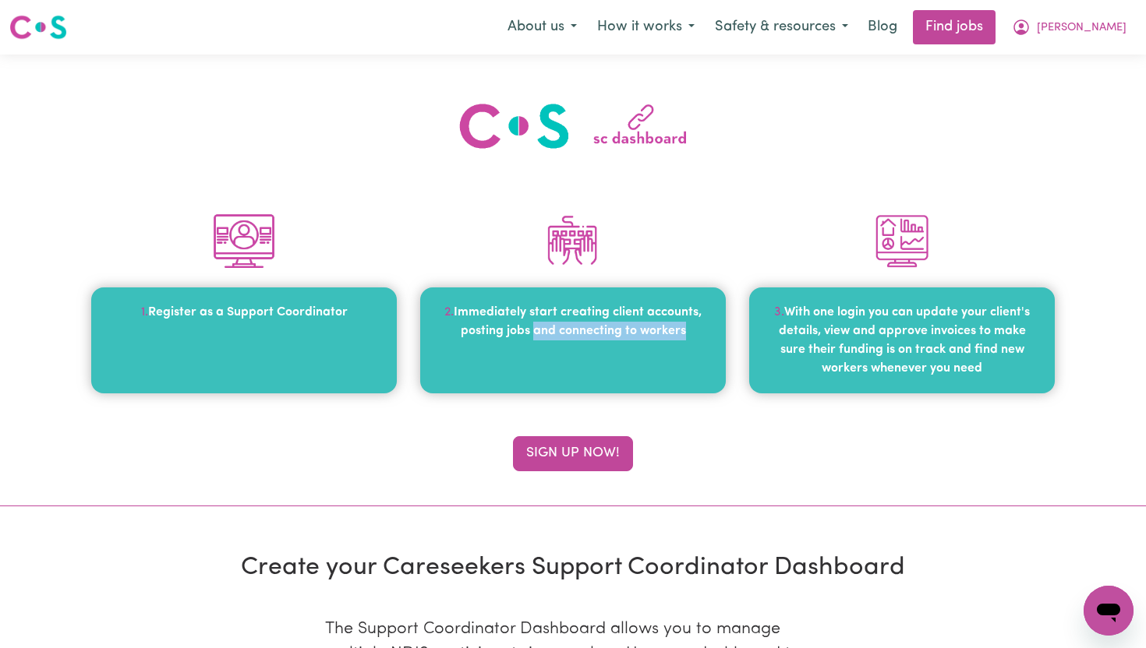
drag, startPoint x: 535, startPoint y: 336, endPoint x: 684, endPoint y: 337, distance: 148.1
click at [684, 337] on span "Immediately start creating client accounts, posting jobs and connecting to work…" at bounding box center [578, 321] width 248 height 31
click at [974, 33] on link "Find jobs" at bounding box center [954, 27] width 83 height 34
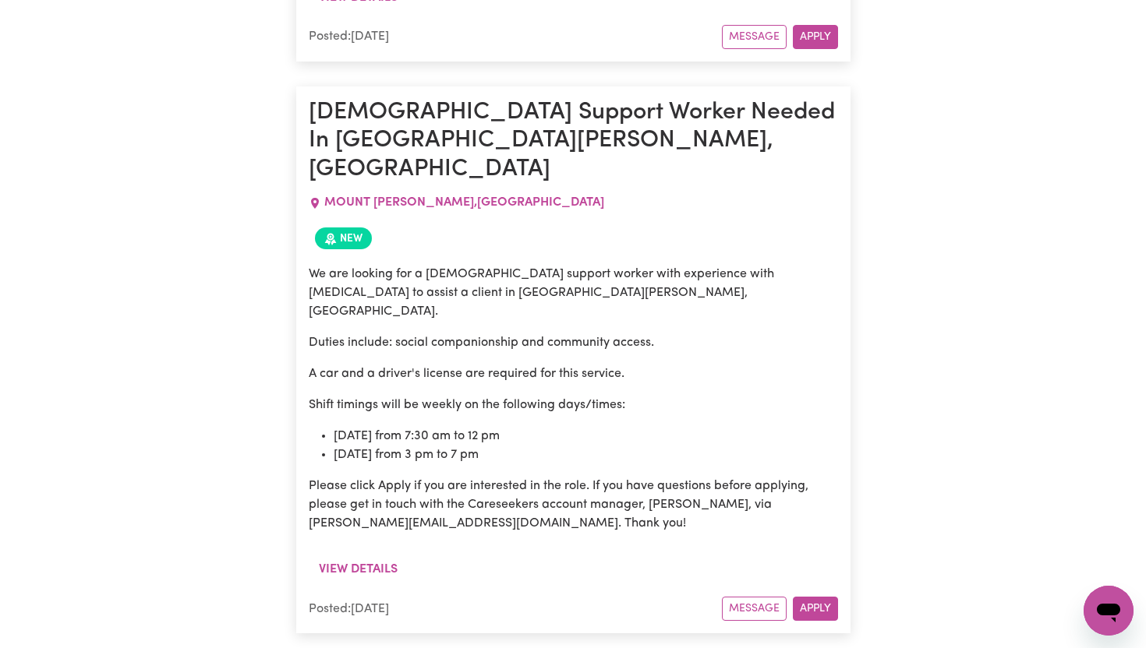
scroll to position [1700, 0]
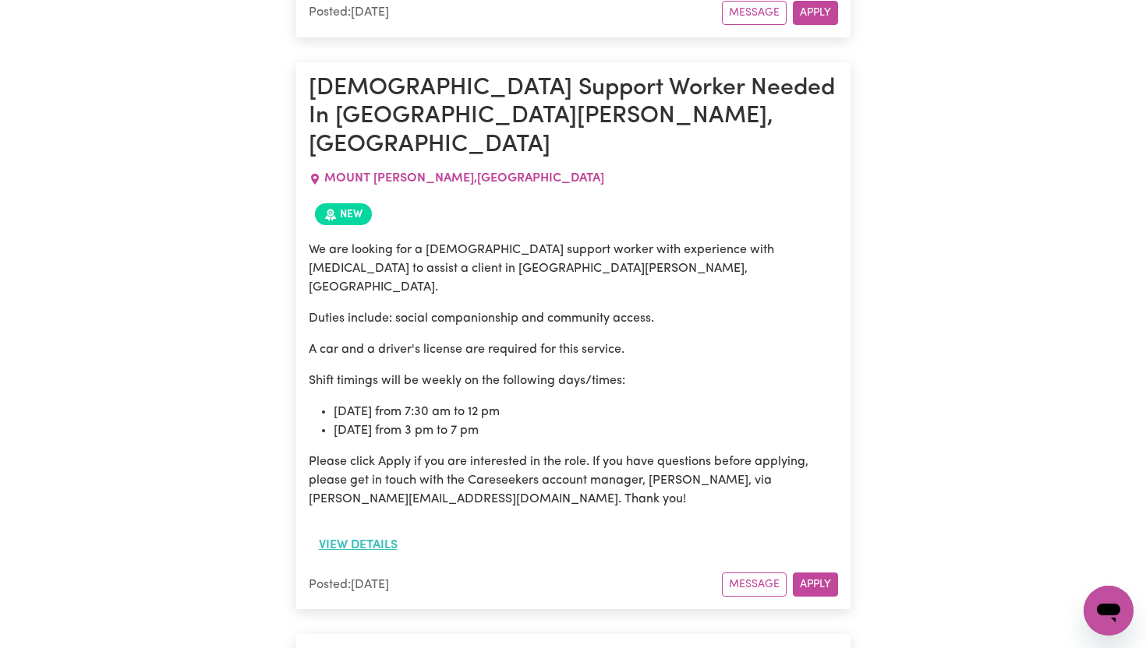
click at [374, 531] on button "View details" at bounding box center [358, 546] width 99 height 30
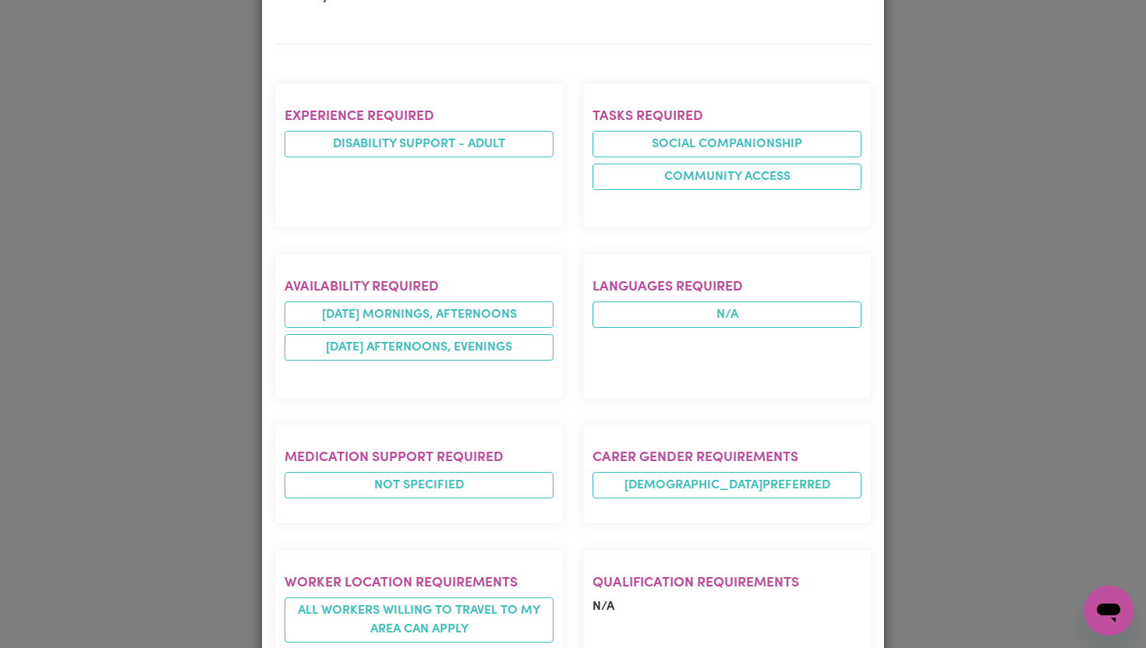
scroll to position [0, 0]
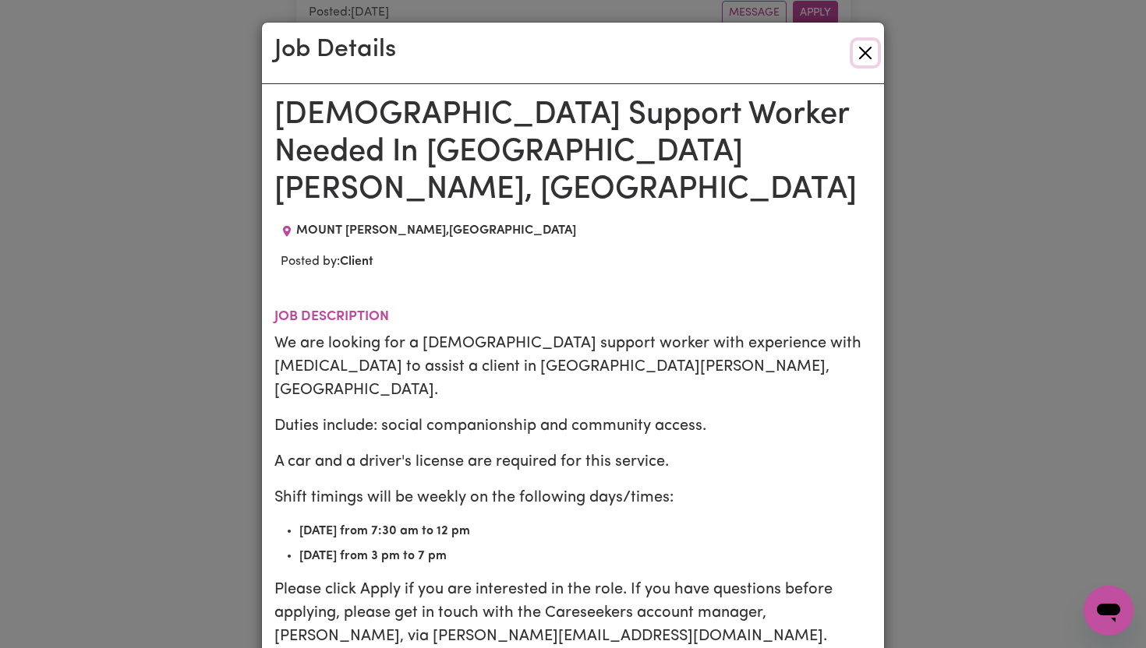
click at [864, 53] on button "Close" at bounding box center [865, 53] width 25 height 25
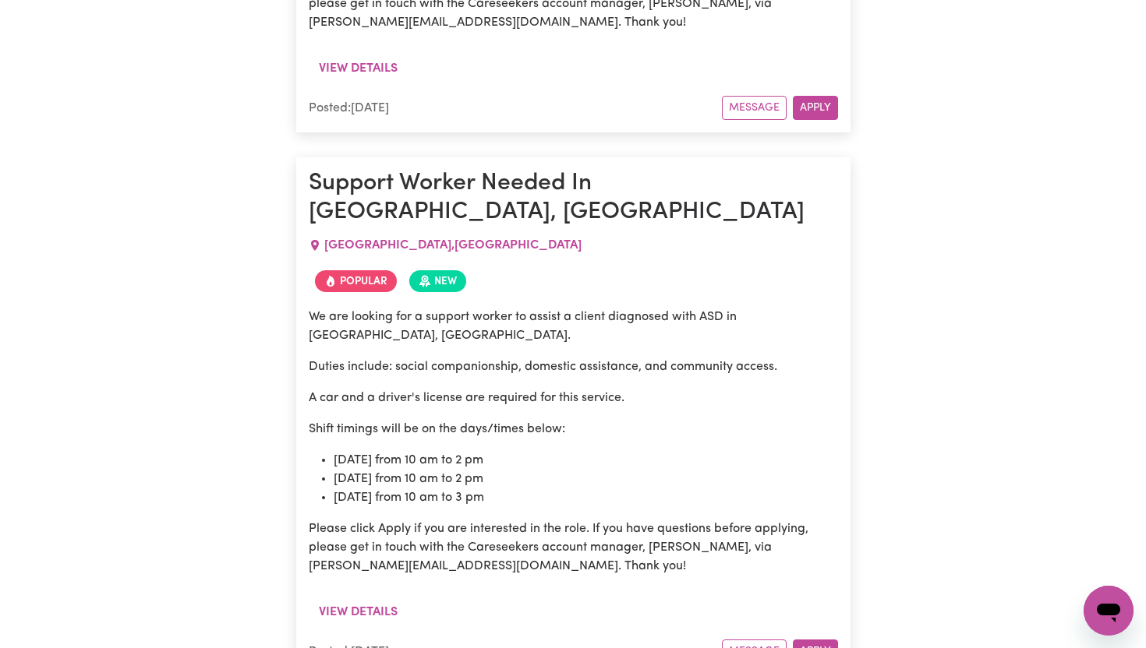
scroll to position [4680, 0]
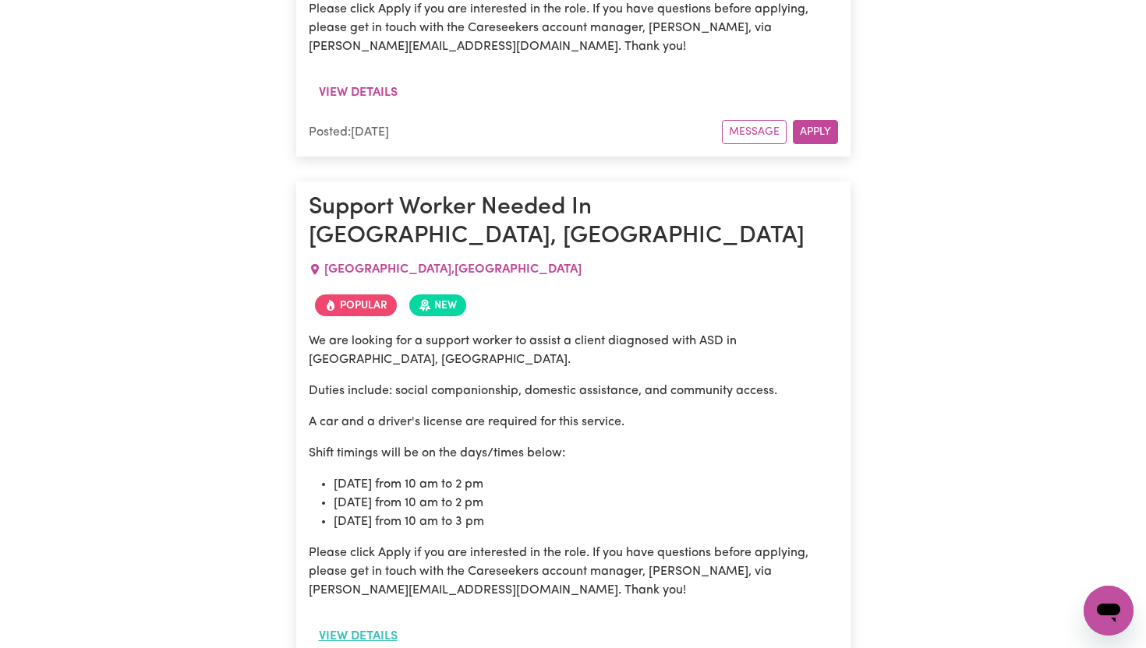
click at [381, 622] on button "View details" at bounding box center [358, 637] width 99 height 30
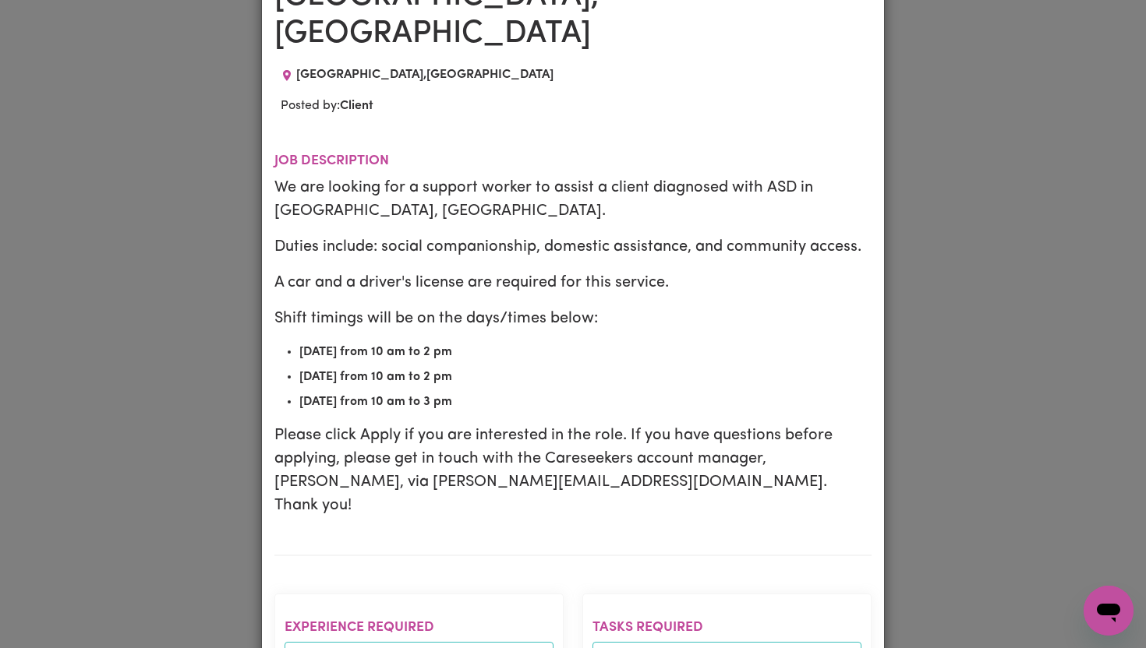
scroll to position [0, 0]
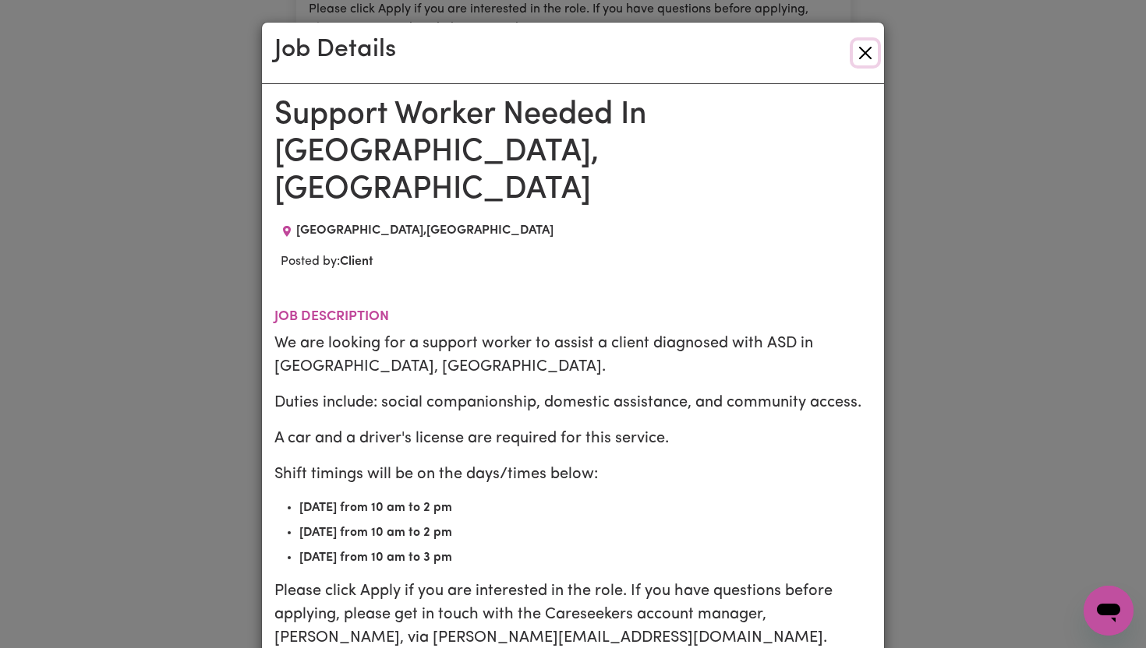
click at [857, 51] on button "Close" at bounding box center [865, 53] width 25 height 25
